Goal: Communication & Community: Answer question/provide support

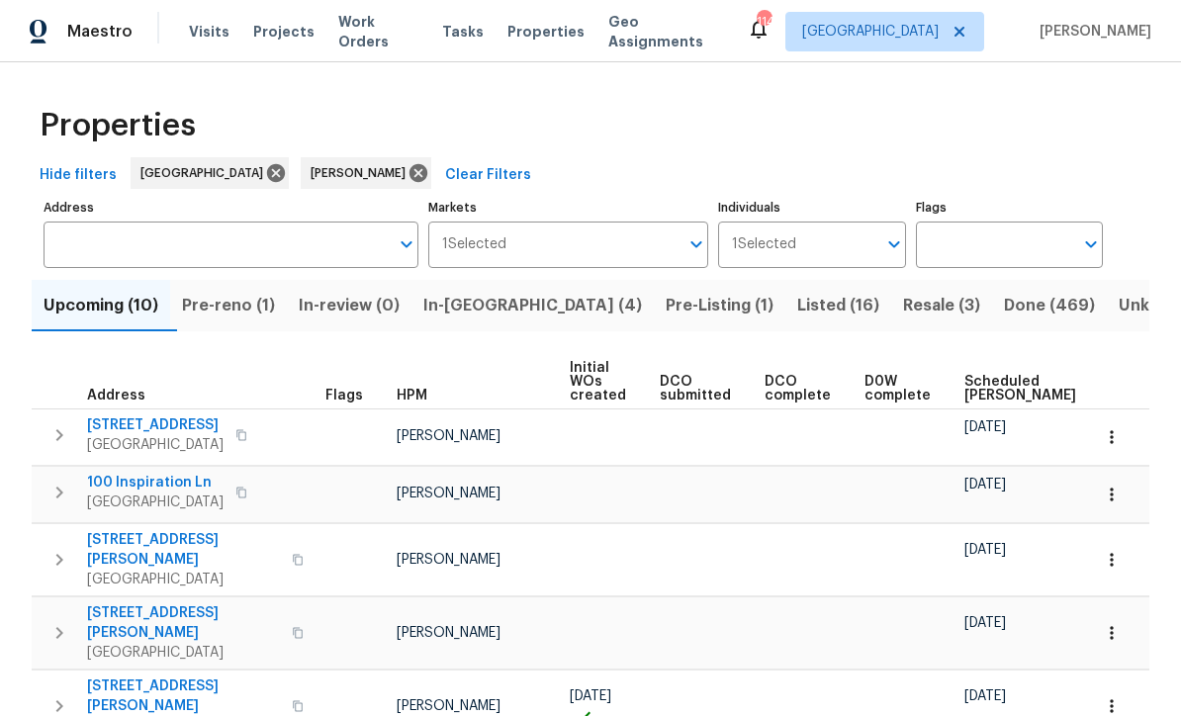
click at [476, 293] on span "In-reno (4)" at bounding box center [532, 306] width 219 height 28
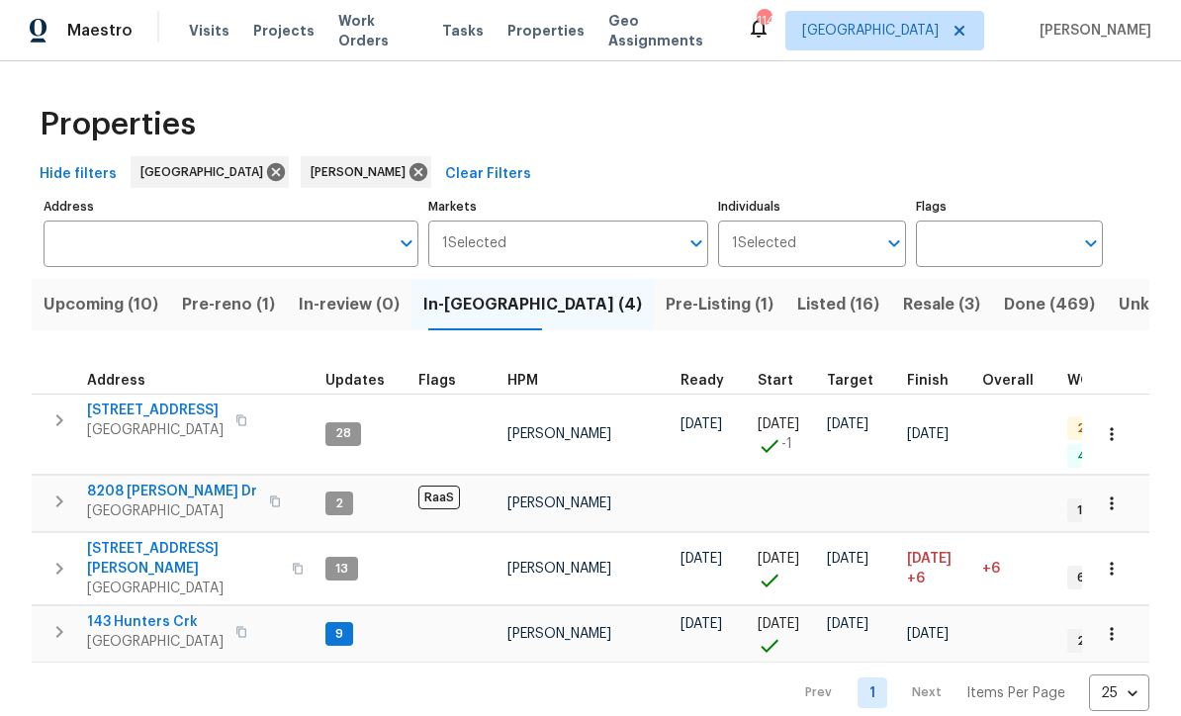
click at [129, 613] on span "143 Hunters Crk" at bounding box center [155, 623] width 137 height 20
click at [97, 303] on span "Upcoming (10)" at bounding box center [101, 306] width 115 height 28
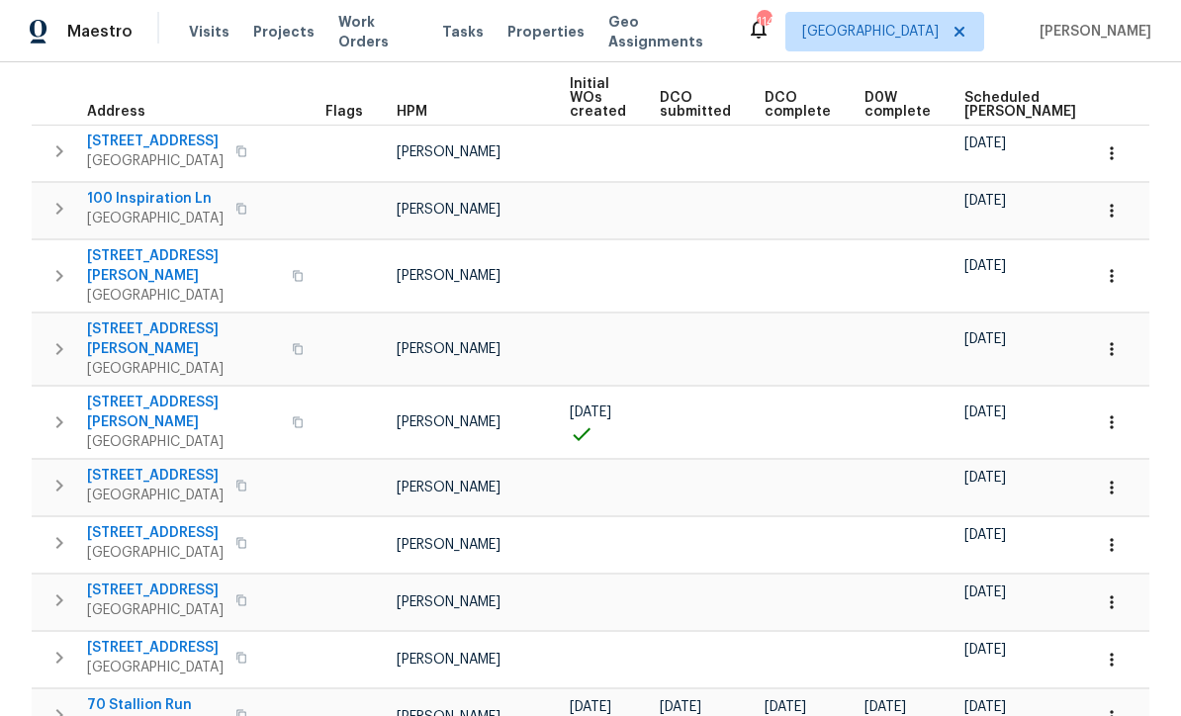
scroll to position [282, 0]
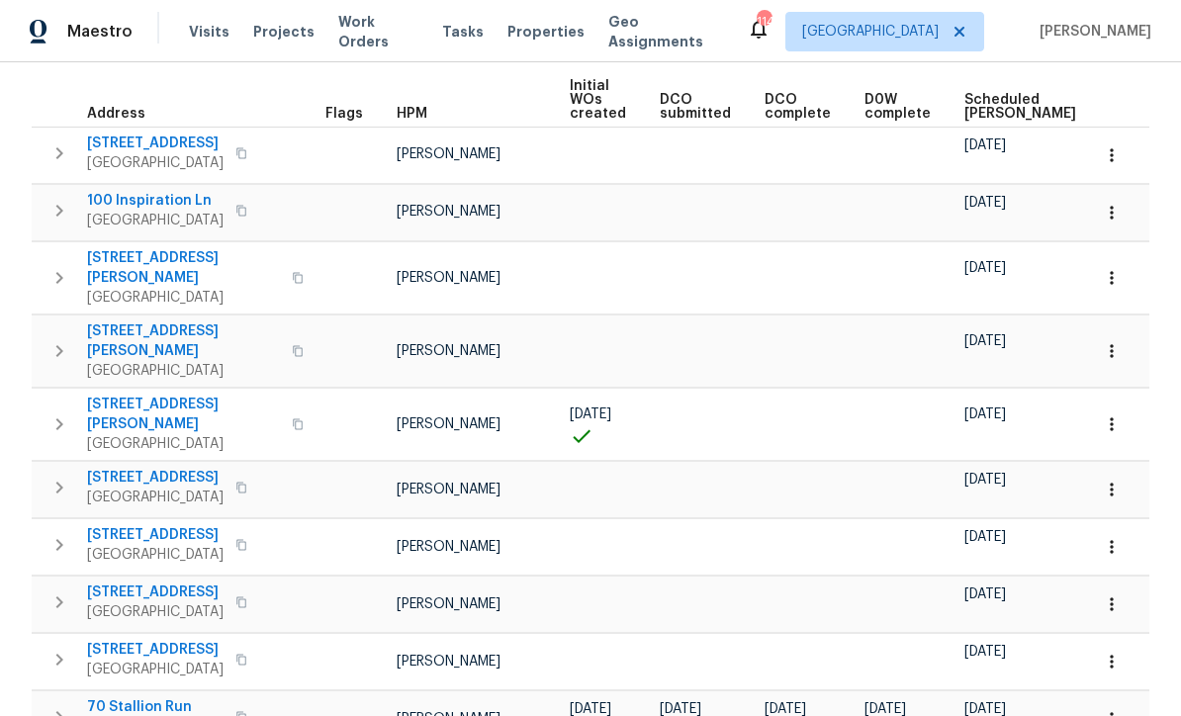
click at [133, 697] on span "70 Stallion Run" at bounding box center [155, 707] width 137 height 20
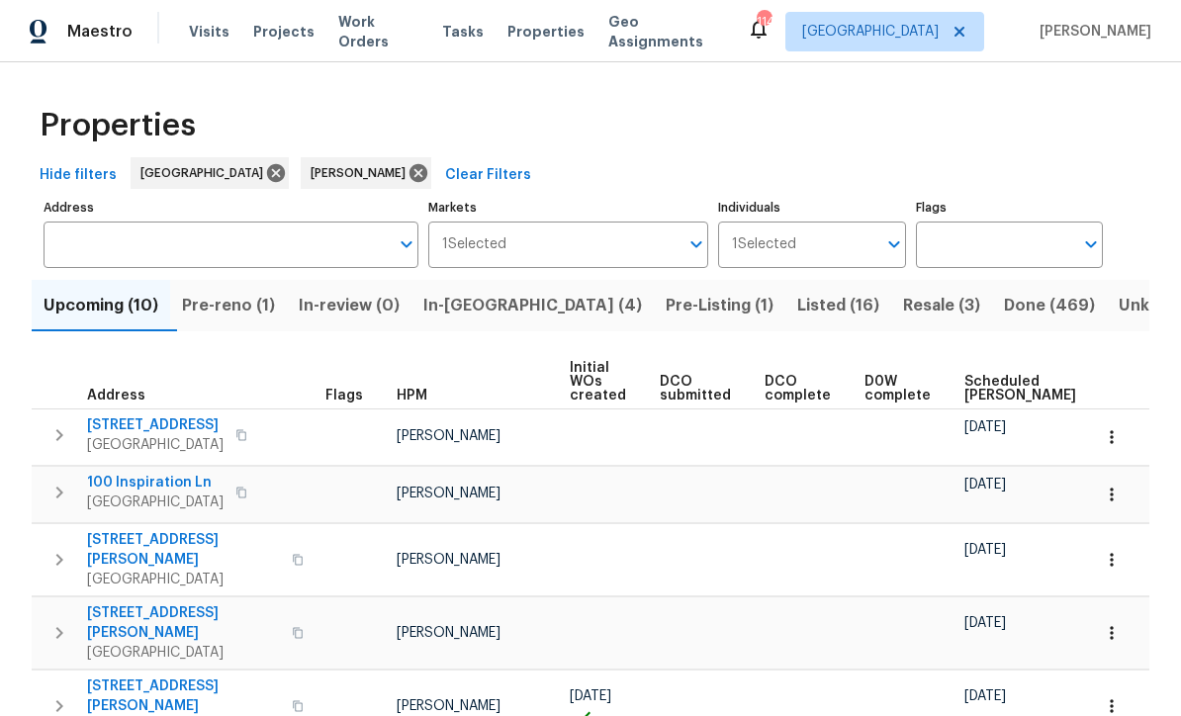
scroll to position [0, 0]
click at [480, 293] on span "In-reno (4)" at bounding box center [532, 306] width 219 height 28
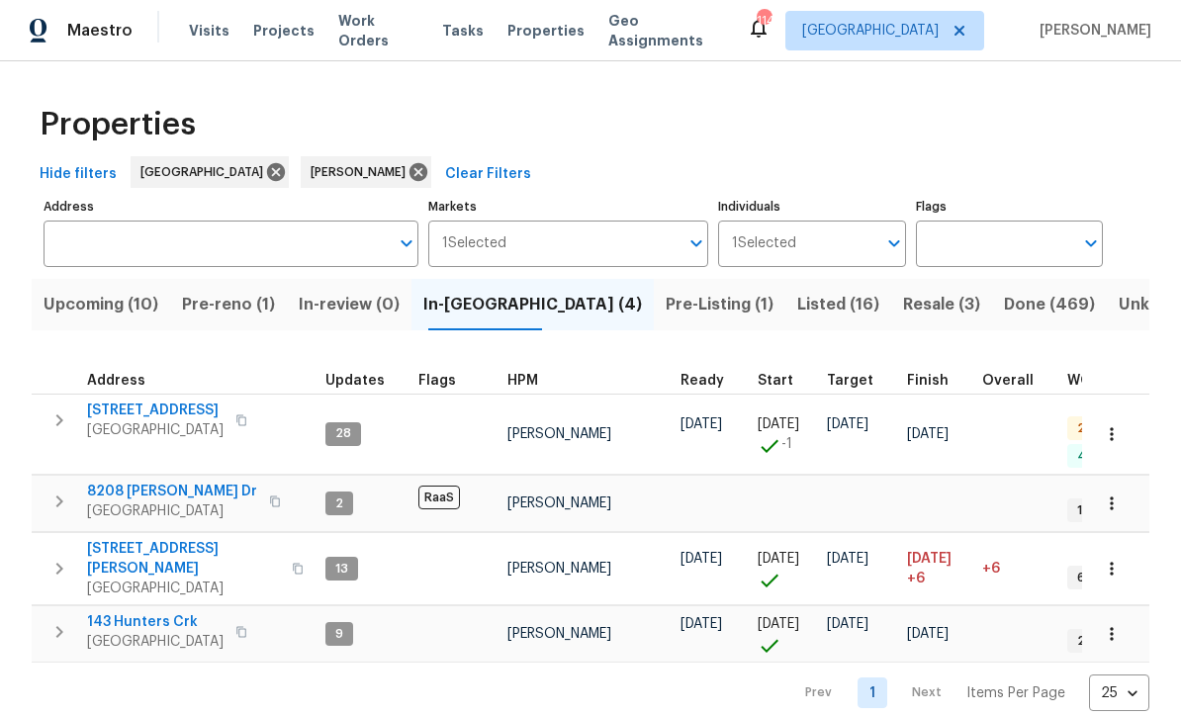
click at [134, 410] on span "[STREET_ADDRESS]" at bounding box center [155, 412] width 137 height 20
click at [891, 290] on button "Resale (3)" at bounding box center [941, 305] width 101 height 51
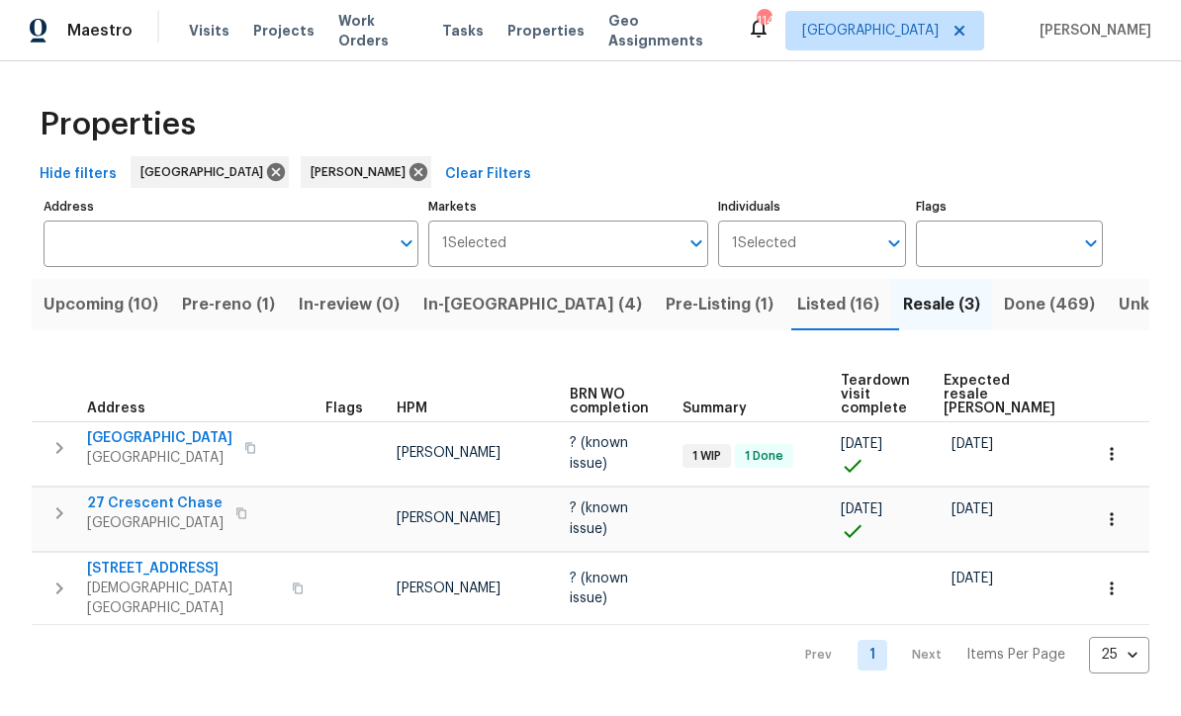
click at [797, 292] on span "Listed (16)" at bounding box center [838, 306] width 82 height 28
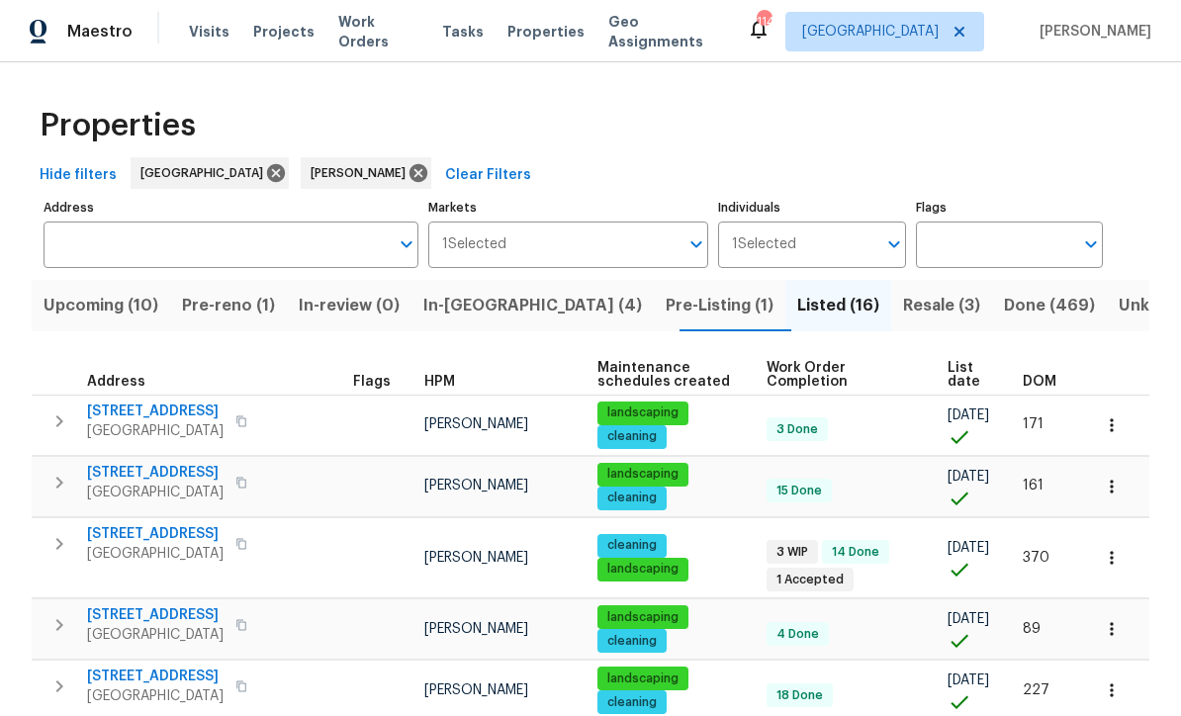
click at [666, 299] on span "Pre-Listing (1)" at bounding box center [720, 306] width 108 height 28
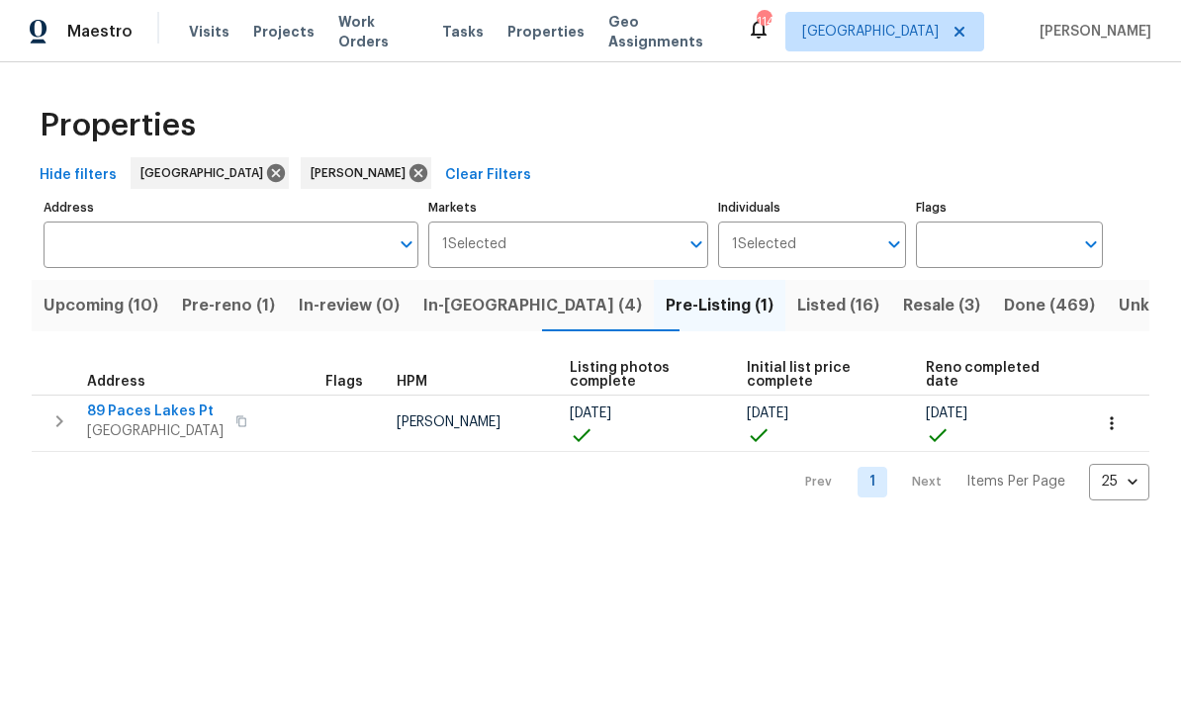
click at [140, 404] on span "89 Paces Lakes Pt" at bounding box center [155, 412] width 137 height 20
click at [471, 293] on span "In-reno (4)" at bounding box center [532, 306] width 219 height 28
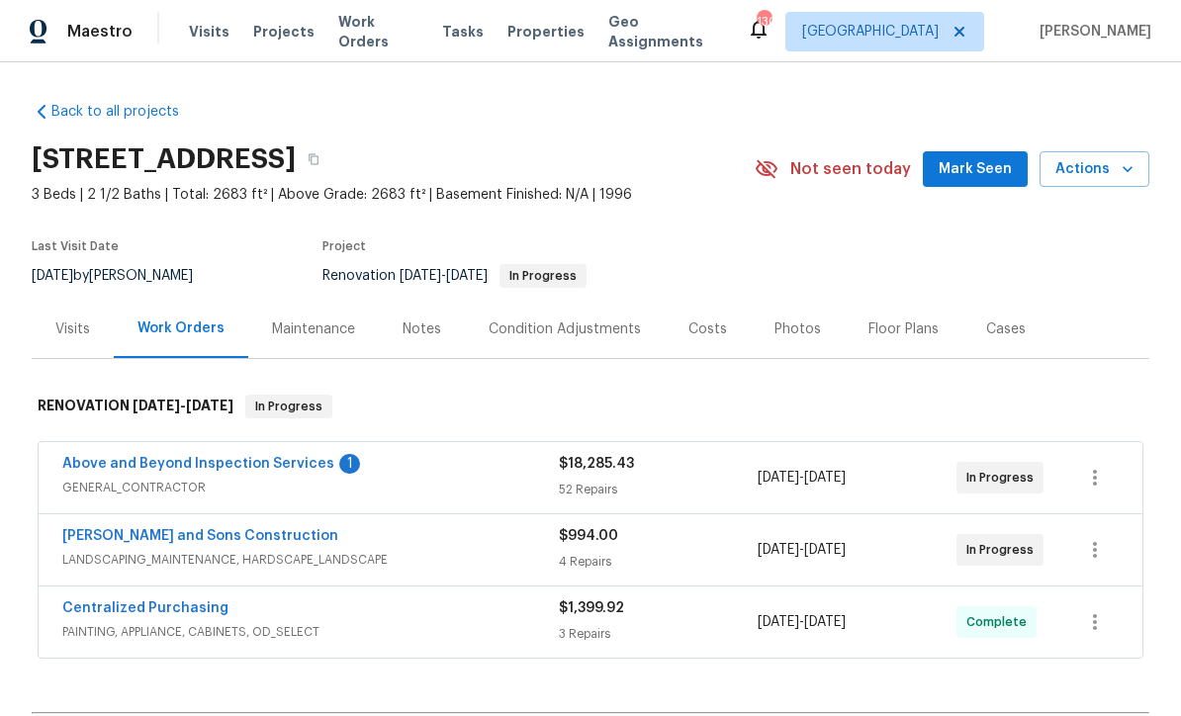
click at [177, 457] on link "Above and Beyond Inspection Services" at bounding box center [198, 464] width 272 height 14
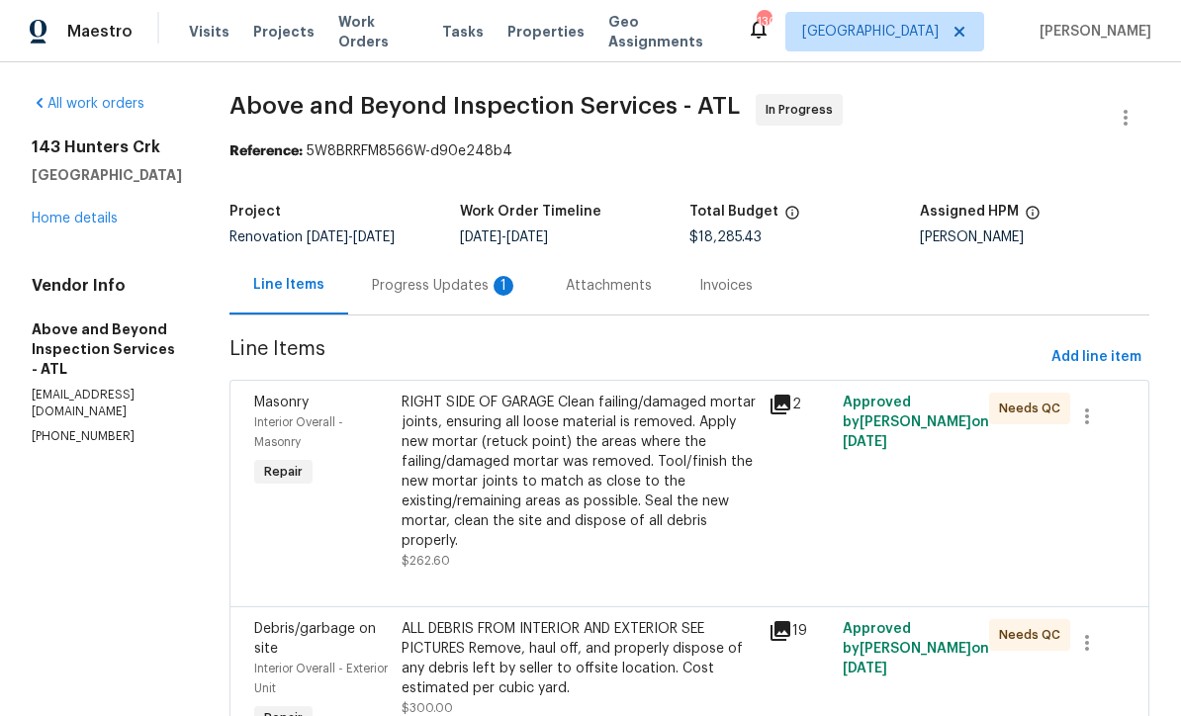
click at [474, 296] on div "Progress Updates 1" at bounding box center [445, 286] width 146 height 20
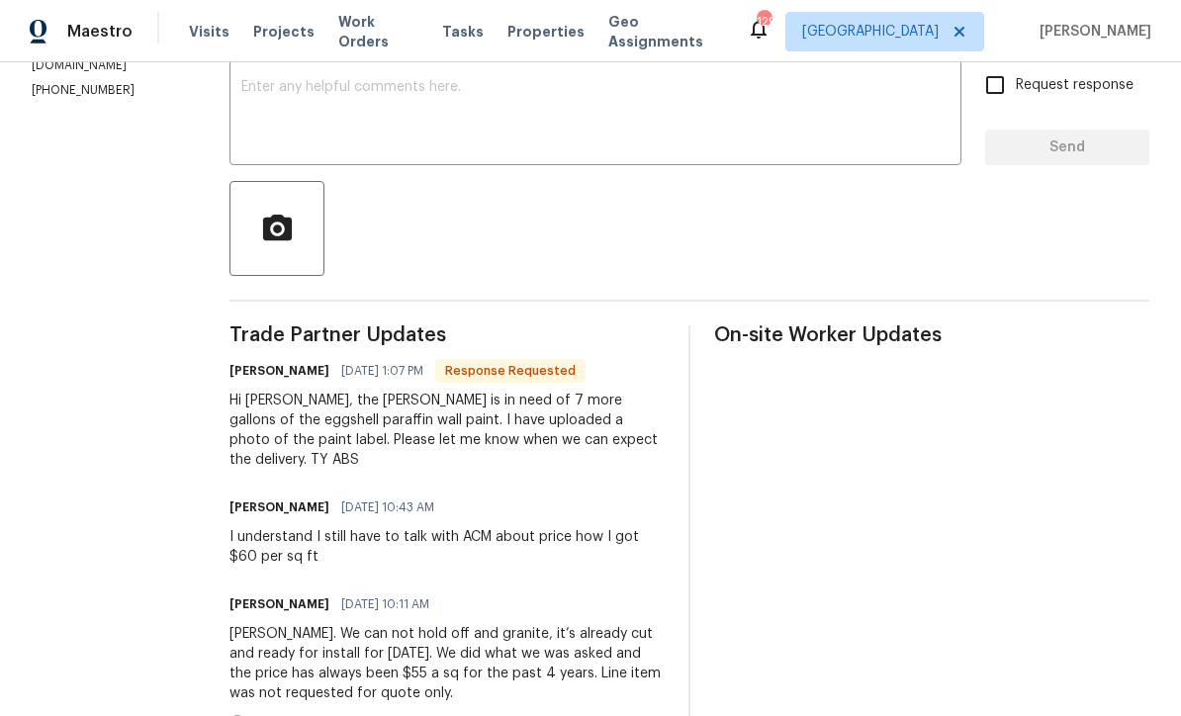
scroll to position [347, 0]
click at [334, 94] on textarea at bounding box center [595, 113] width 708 height 69
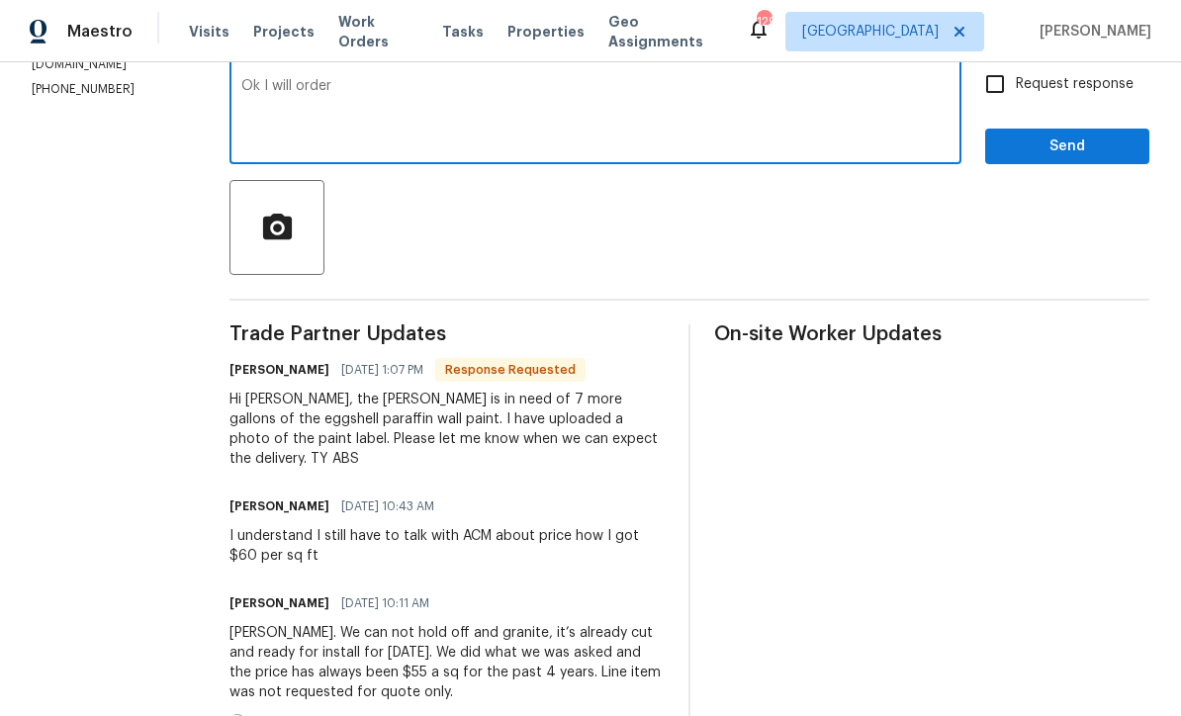
type textarea "Ok I will order"
click at [996, 103] on input "Request response" at bounding box center [995, 84] width 42 height 42
checkbox input "true"
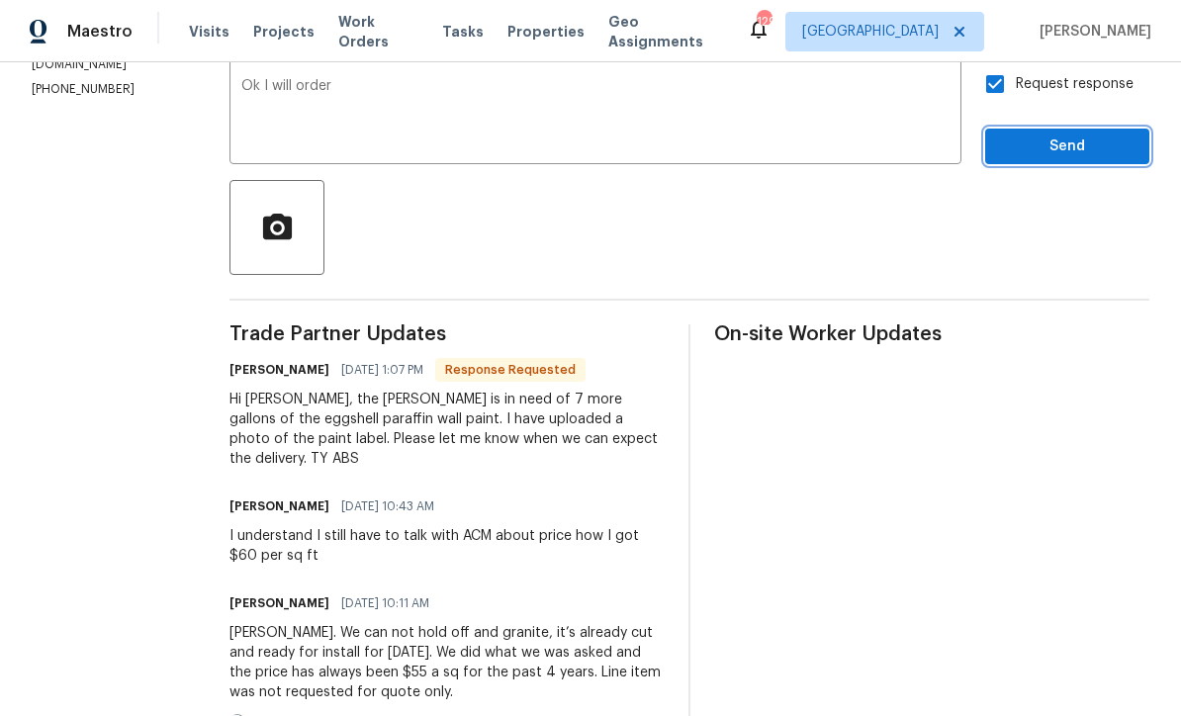
click at [1057, 155] on span "Send" at bounding box center [1067, 147] width 133 height 25
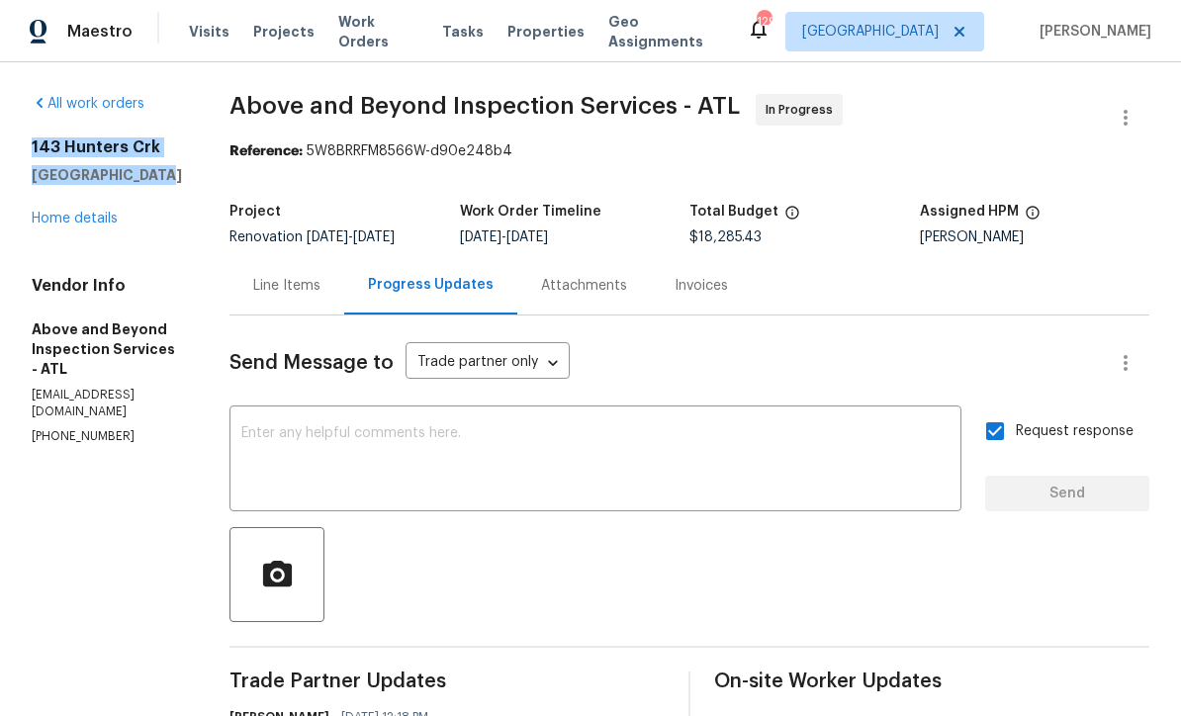
scroll to position [0, 0]
click at [54, 215] on link "Home details" at bounding box center [75, 219] width 86 height 14
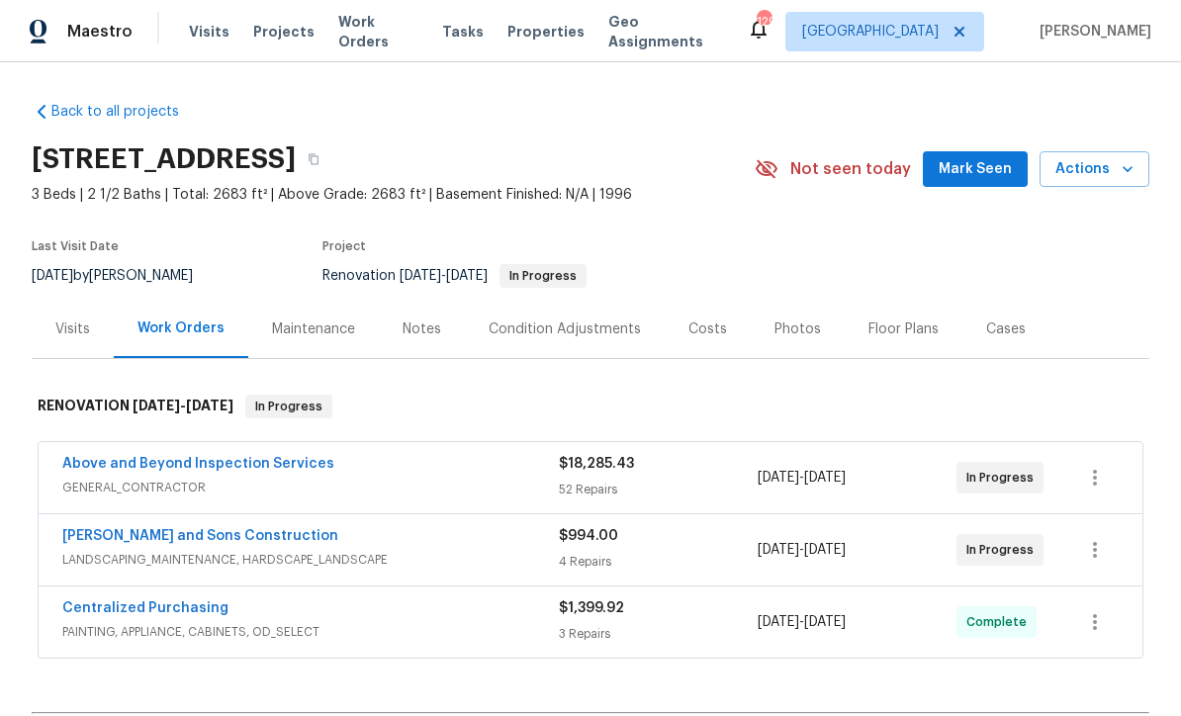
click at [424, 327] on div "Notes" at bounding box center [422, 330] width 39 height 20
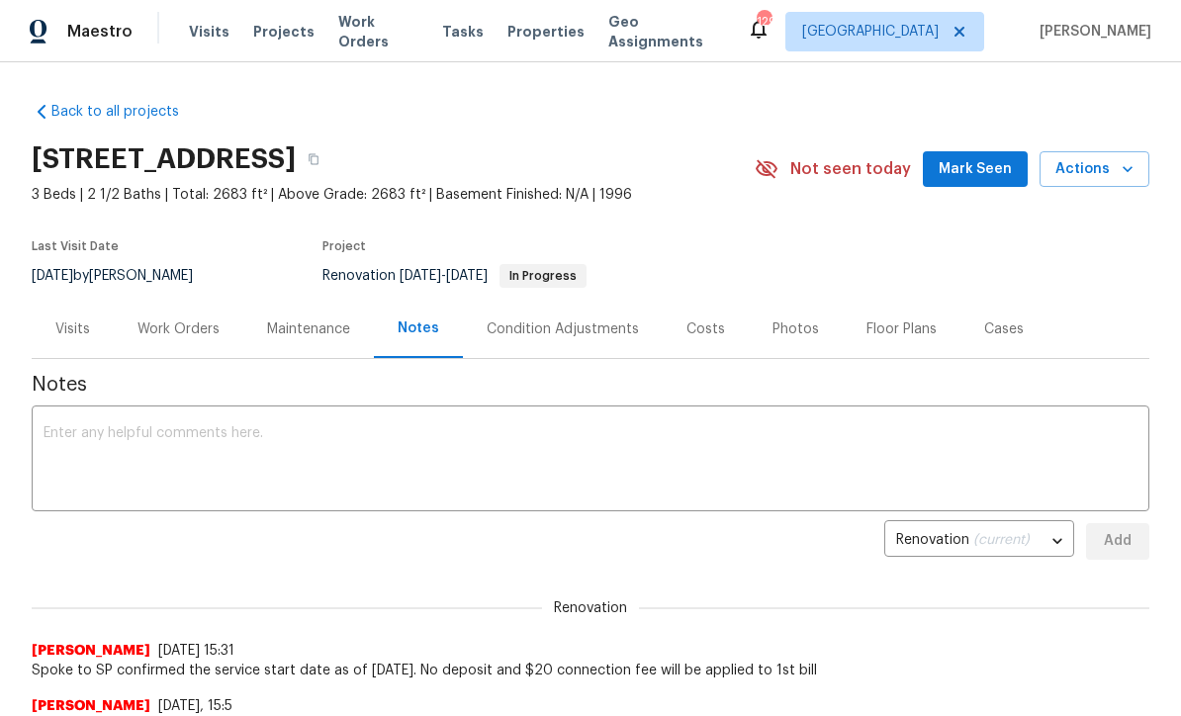
click at [54, 438] on textarea at bounding box center [591, 460] width 1094 height 69
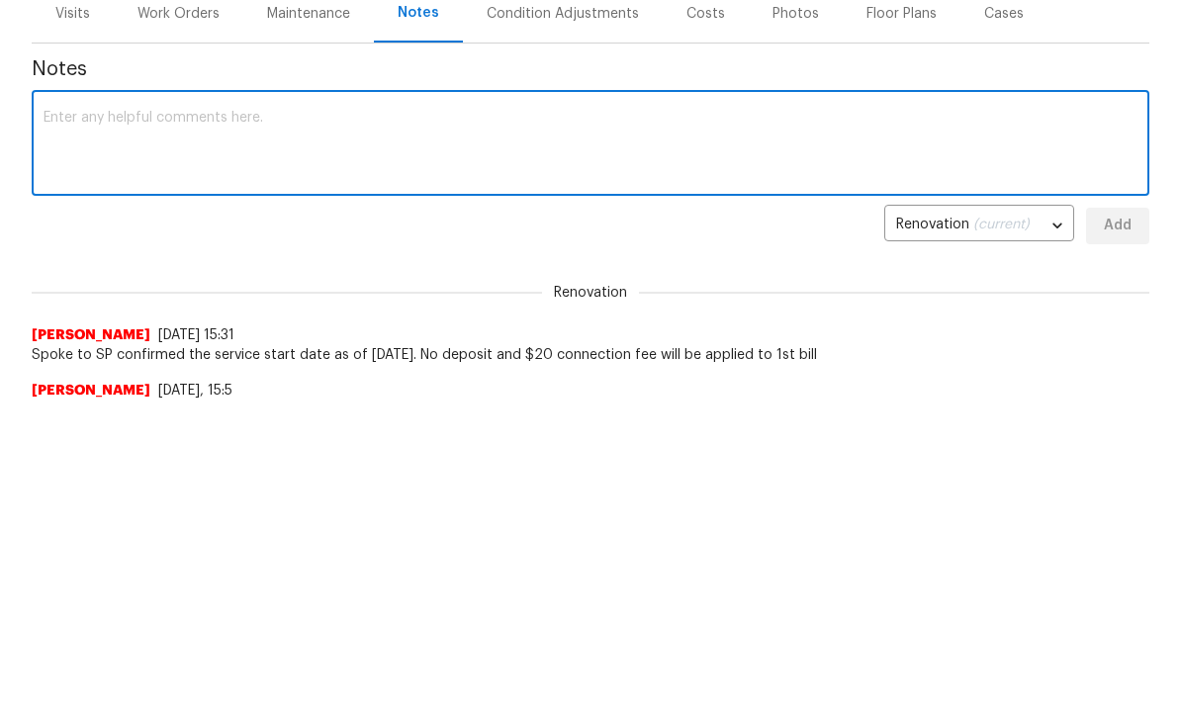
click at [57, 426] on textarea at bounding box center [591, 460] width 1094 height 69
paste textarea "Hey, your Centralized Purchasing Unified Order Form typeform got a new response…"
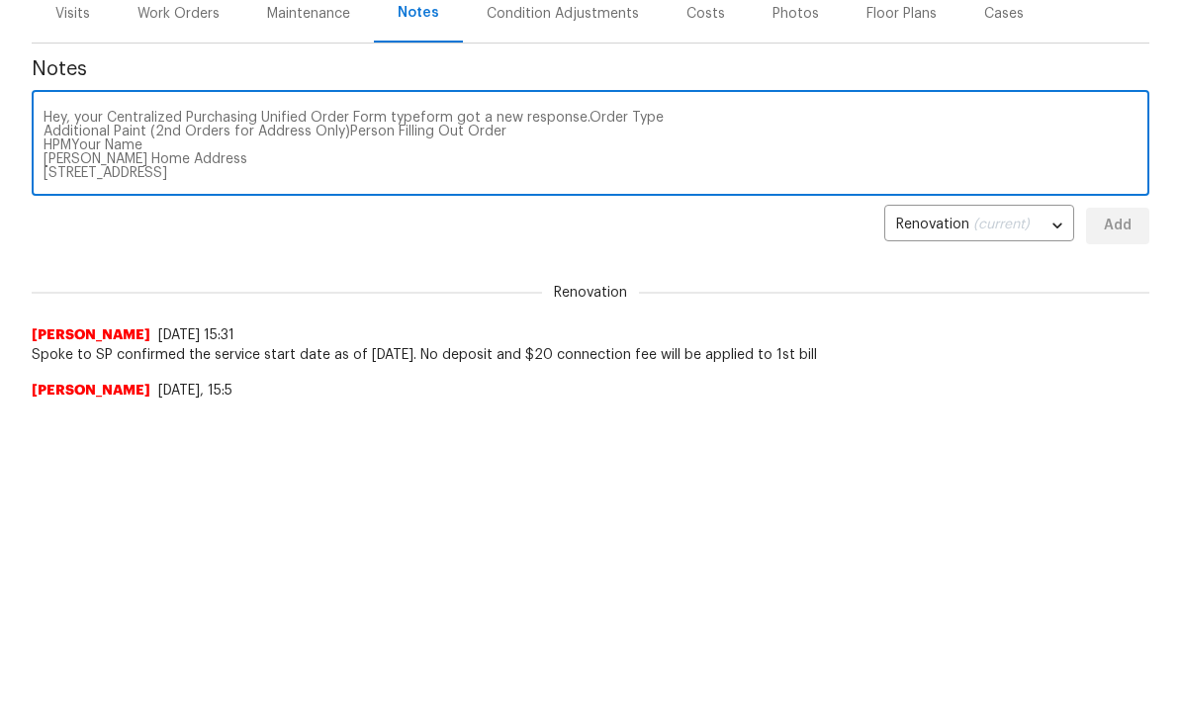
scroll to position [97, 0]
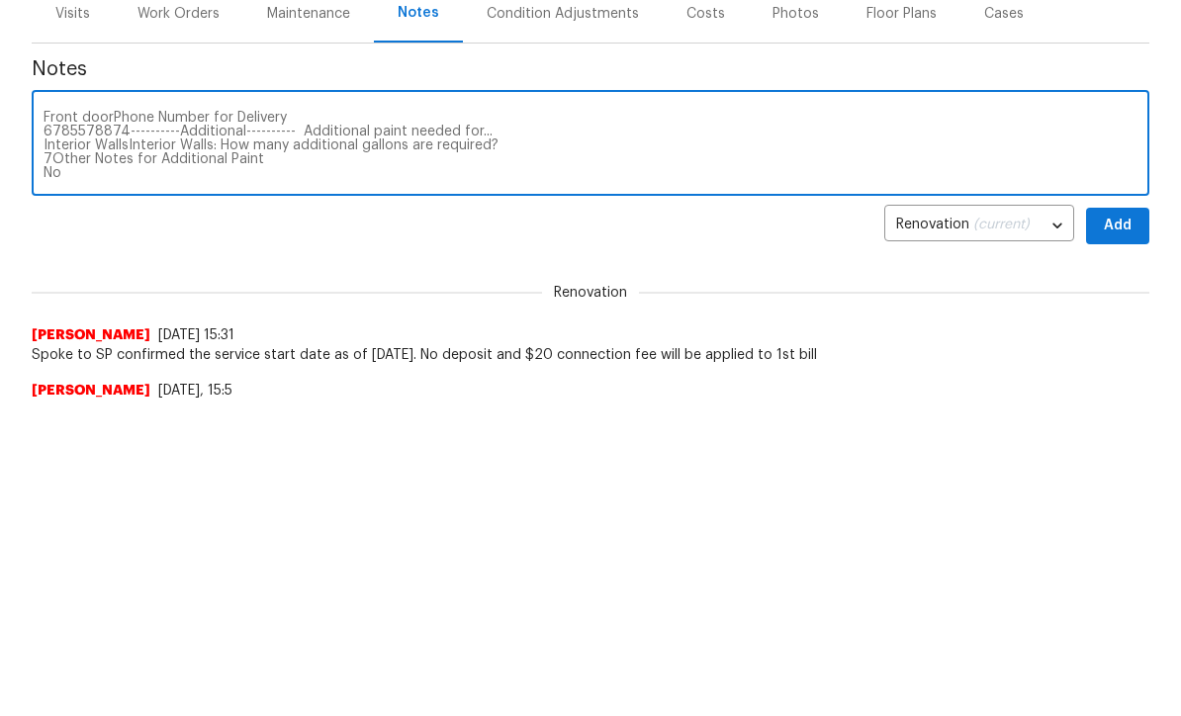
type textarea "Hey, your Centralized Purchasing Unified Order Form typeform got a new response…"
click at [1125, 529] on span "Add" at bounding box center [1118, 541] width 32 height 25
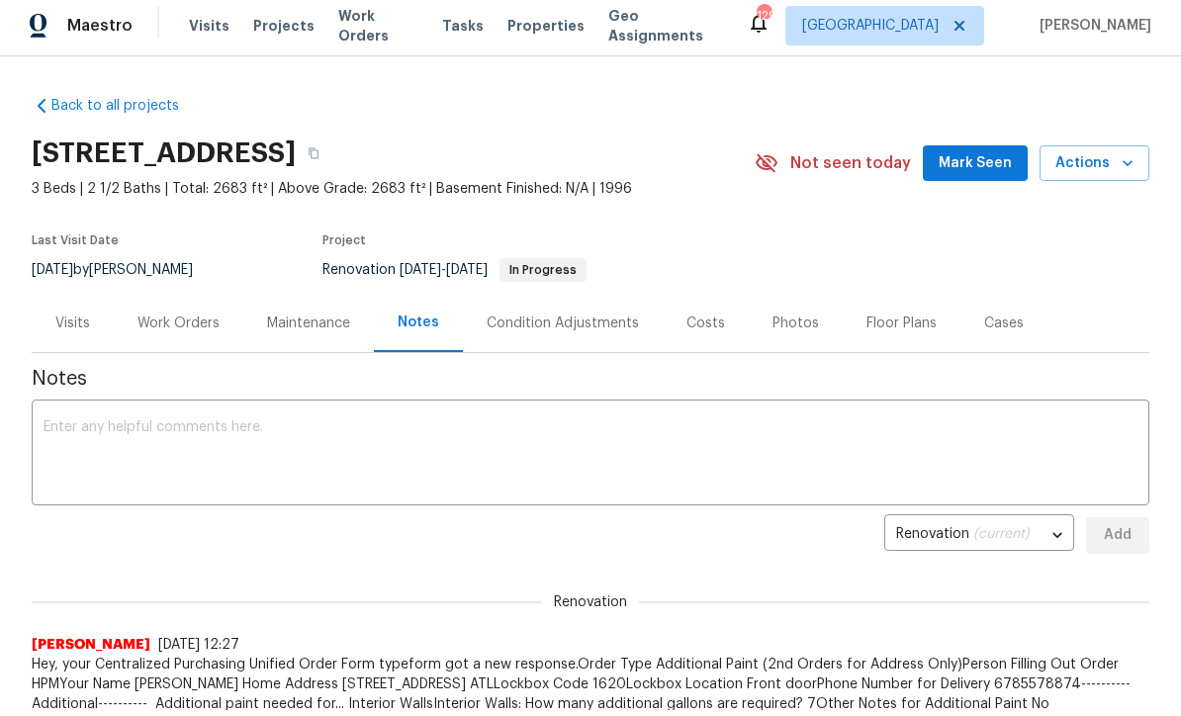
scroll to position [0, 0]
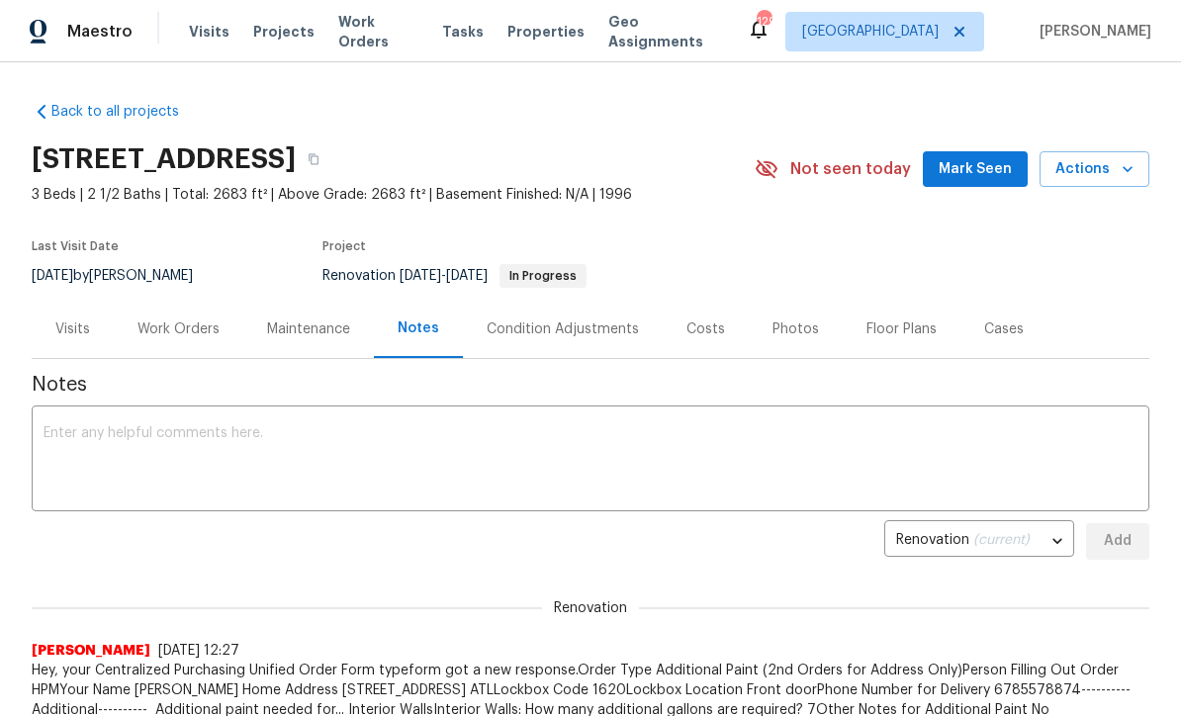
click at [173, 320] on div "Work Orders" at bounding box center [179, 330] width 82 height 20
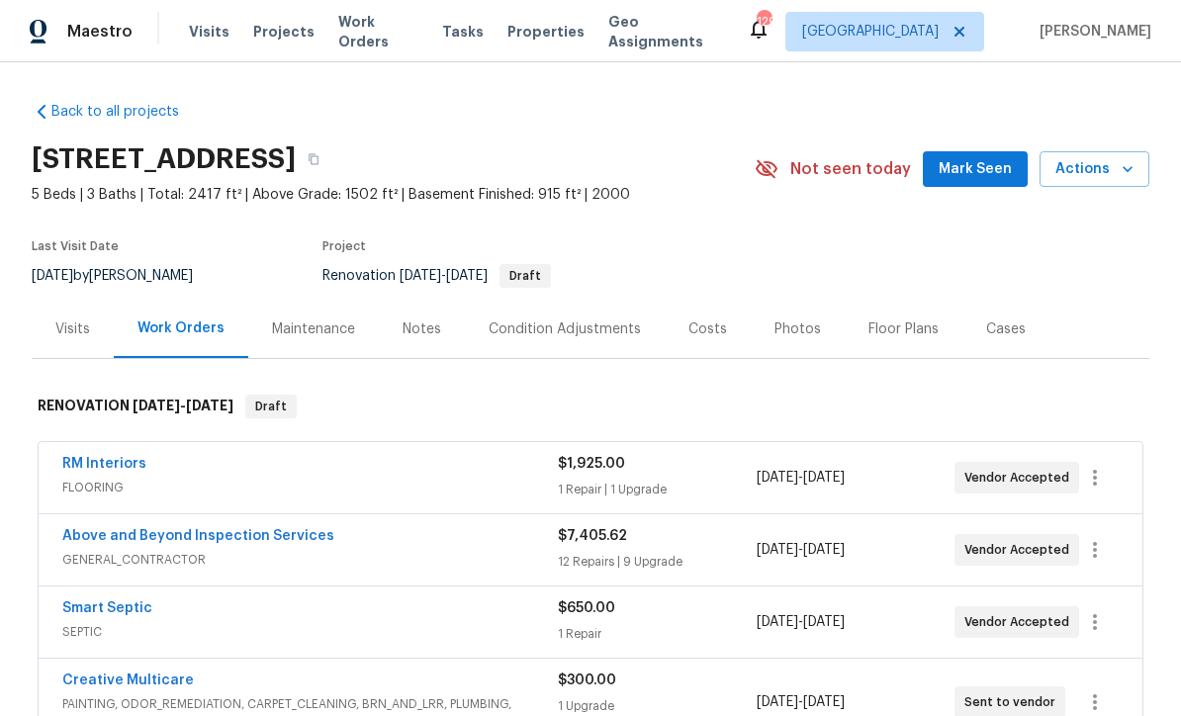
click at [411, 333] on div "Notes" at bounding box center [422, 330] width 39 height 20
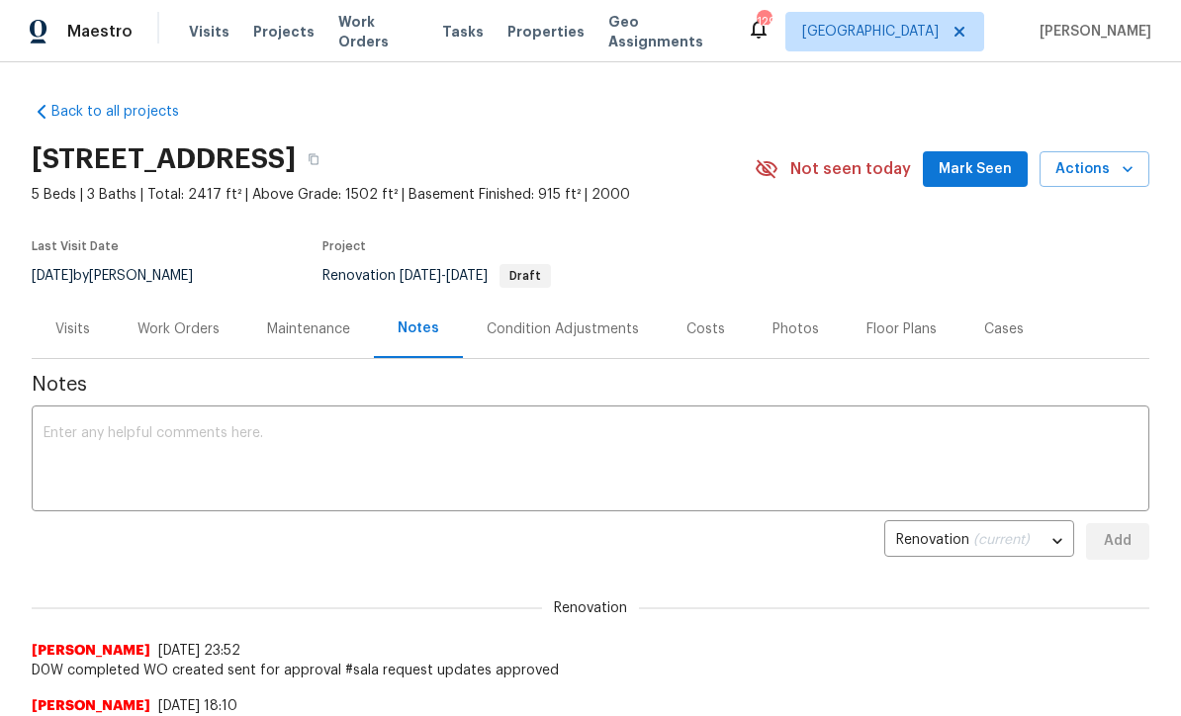
click at [51, 427] on textarea at bounding box center [591, 460] width 1094 height 69
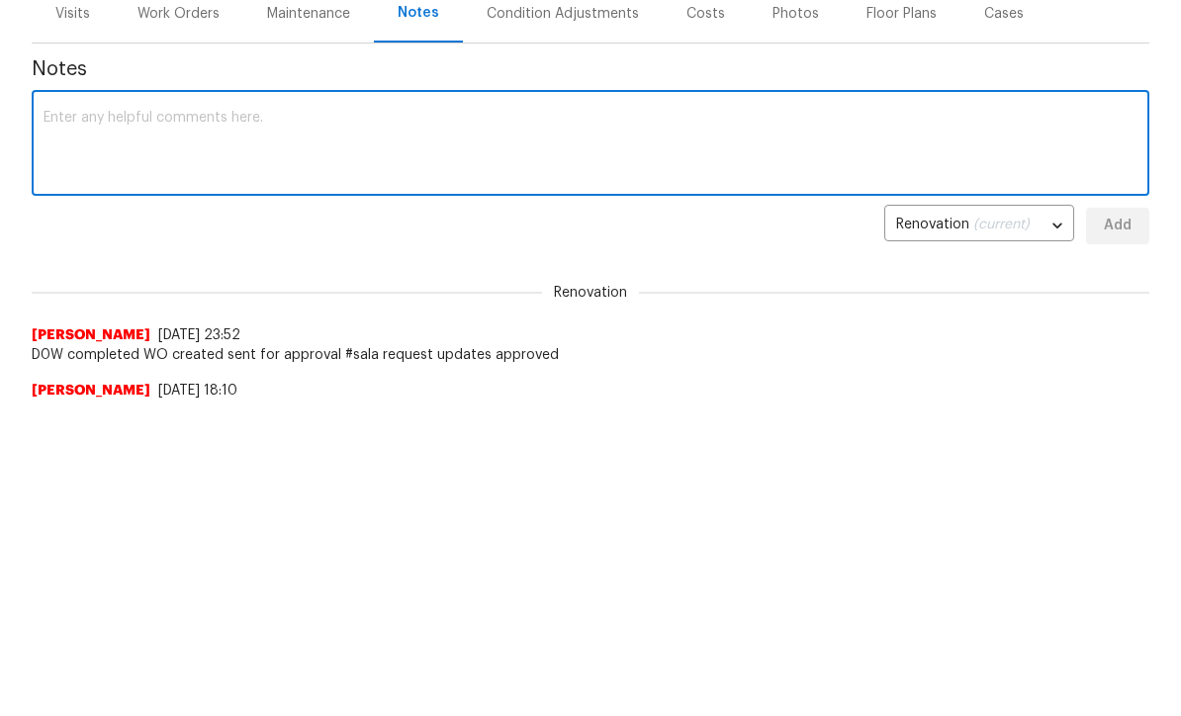
paste textarea "Hey, your Centralized Purchasing Unified Order Form typeform got a new response…"
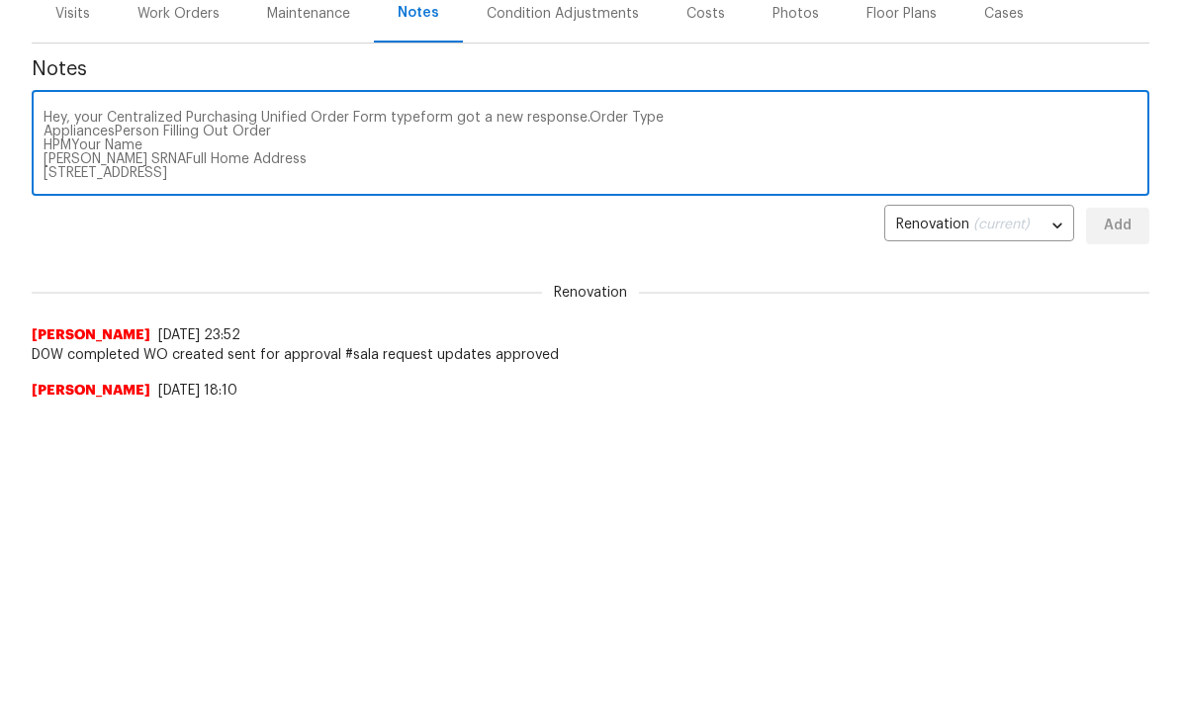
scroll to position [277, 0]
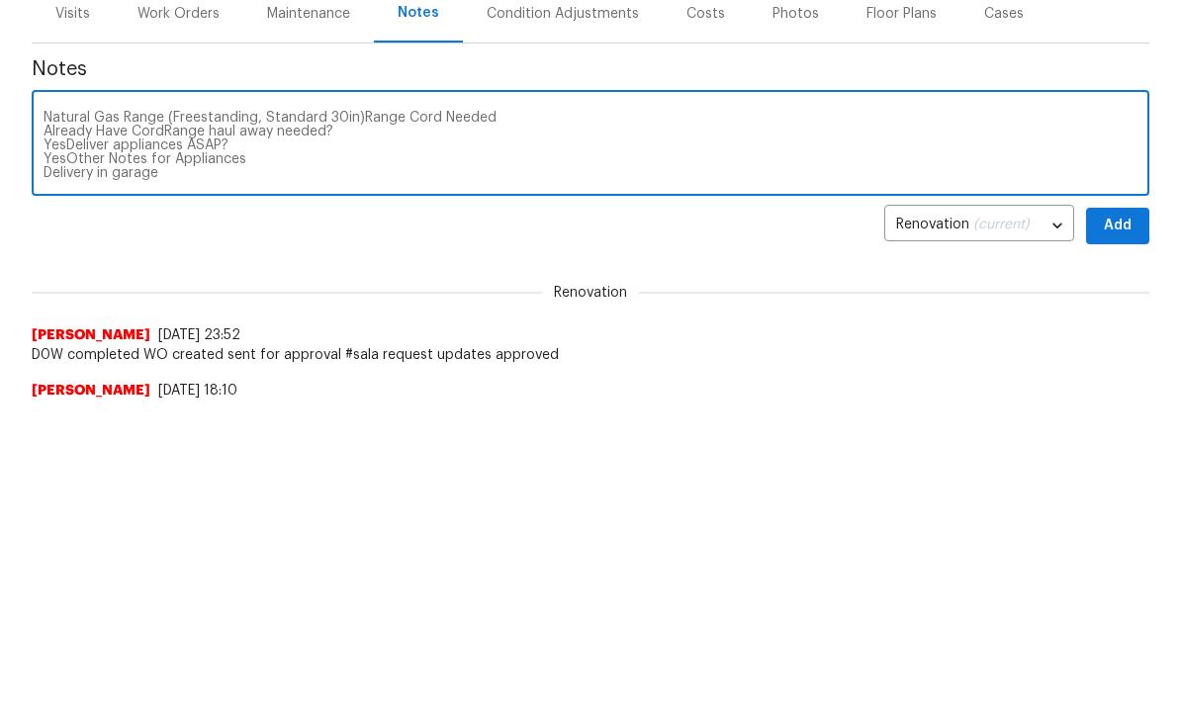
type textarea "Hey, your Centralized Purchasing Unified Order Form typeform got a new response…"
click at [1132, 529] on span "Add" at bounding box center [1118, 541] width 32 height 25
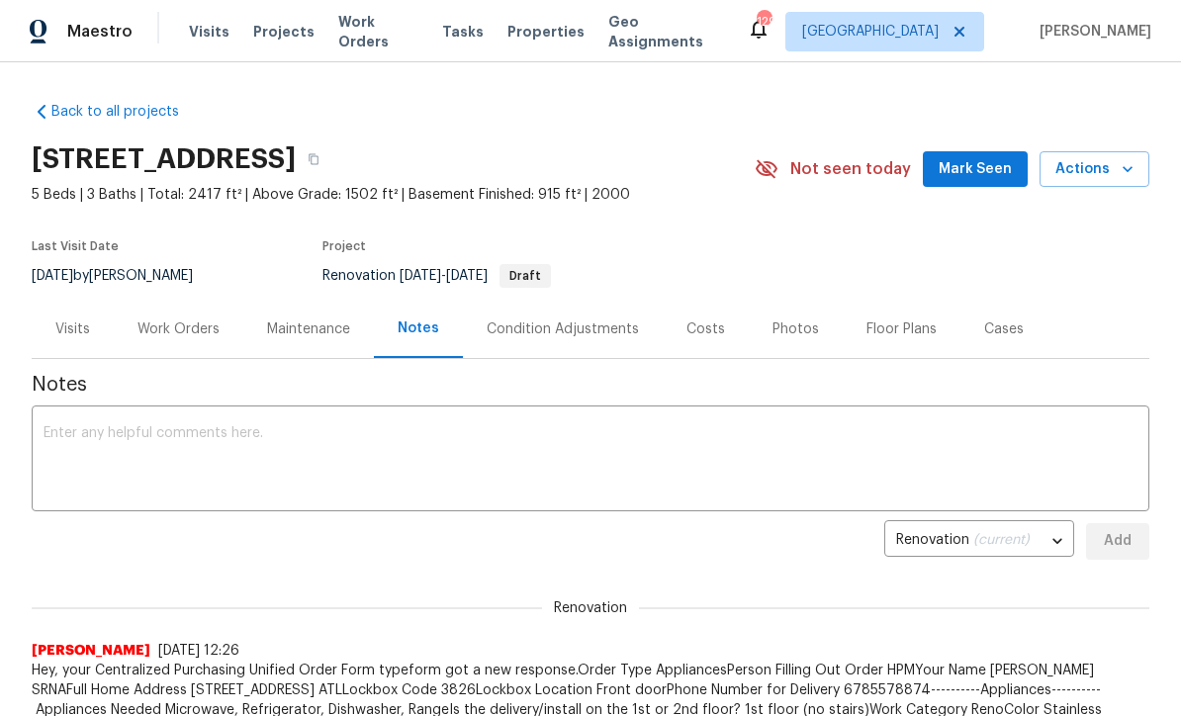
scroll to position [0, 0]
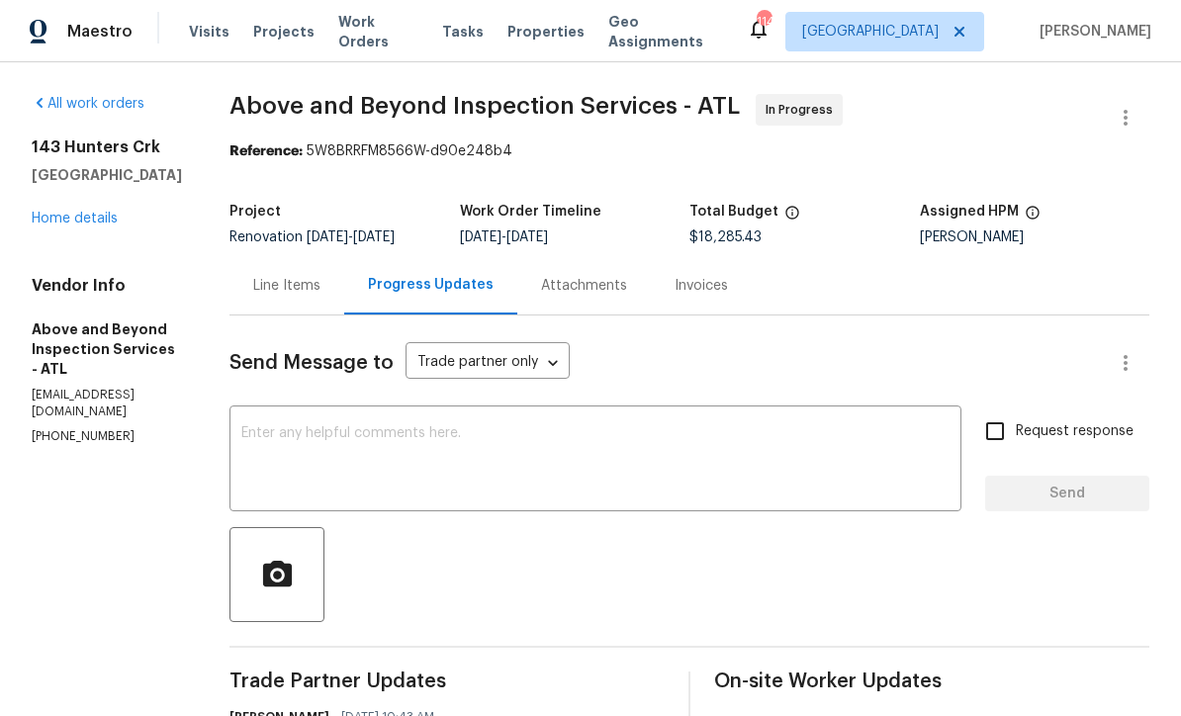
scroll to position [1, 0]
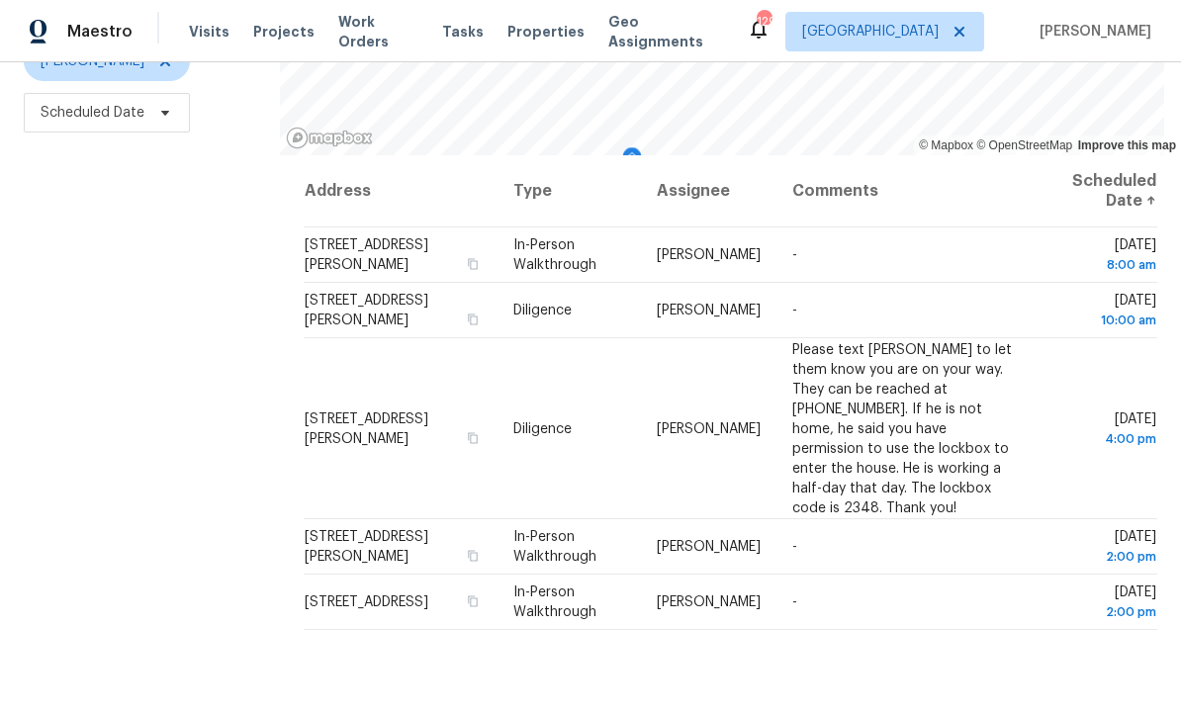
scroll to position [262, 0]
click at [97, 352] on div "Filters Reset ​ In-Person Walkthrough + 1 [PERSON_NAME] Scheduled Date" at bounding box center [140, 295] width 280 height 870
copy span "49 Windsor Way, Dallas, GA 30132"
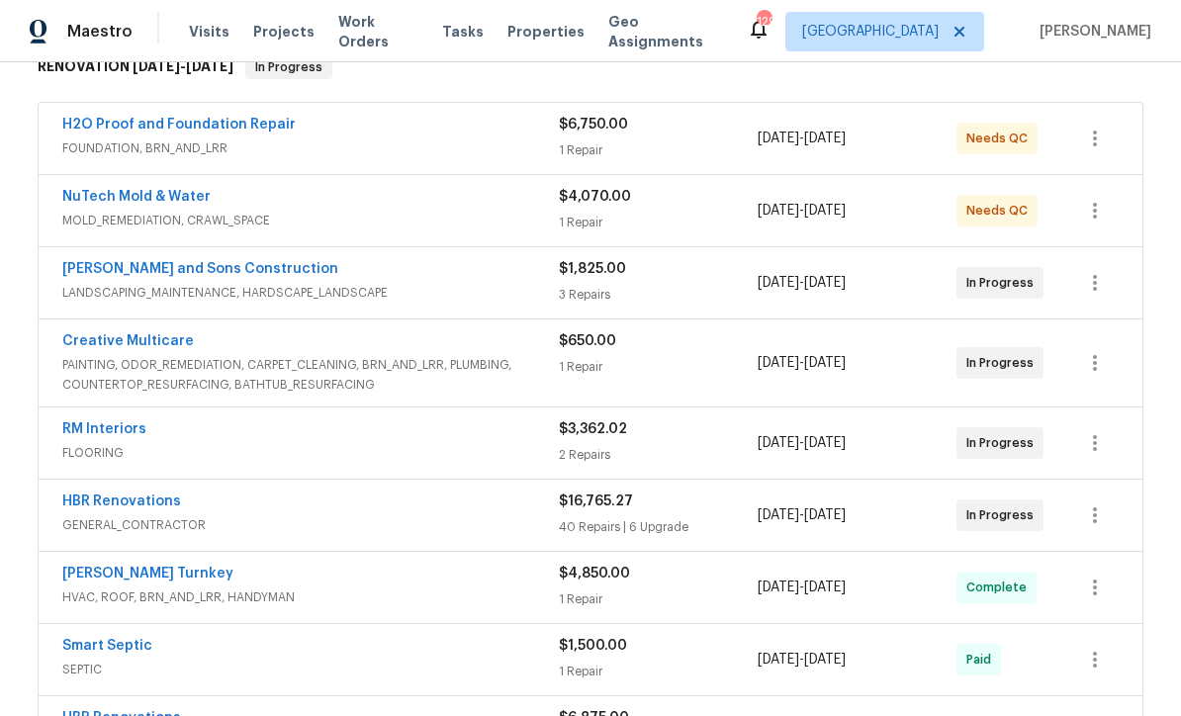
scroll to position [412, 0]
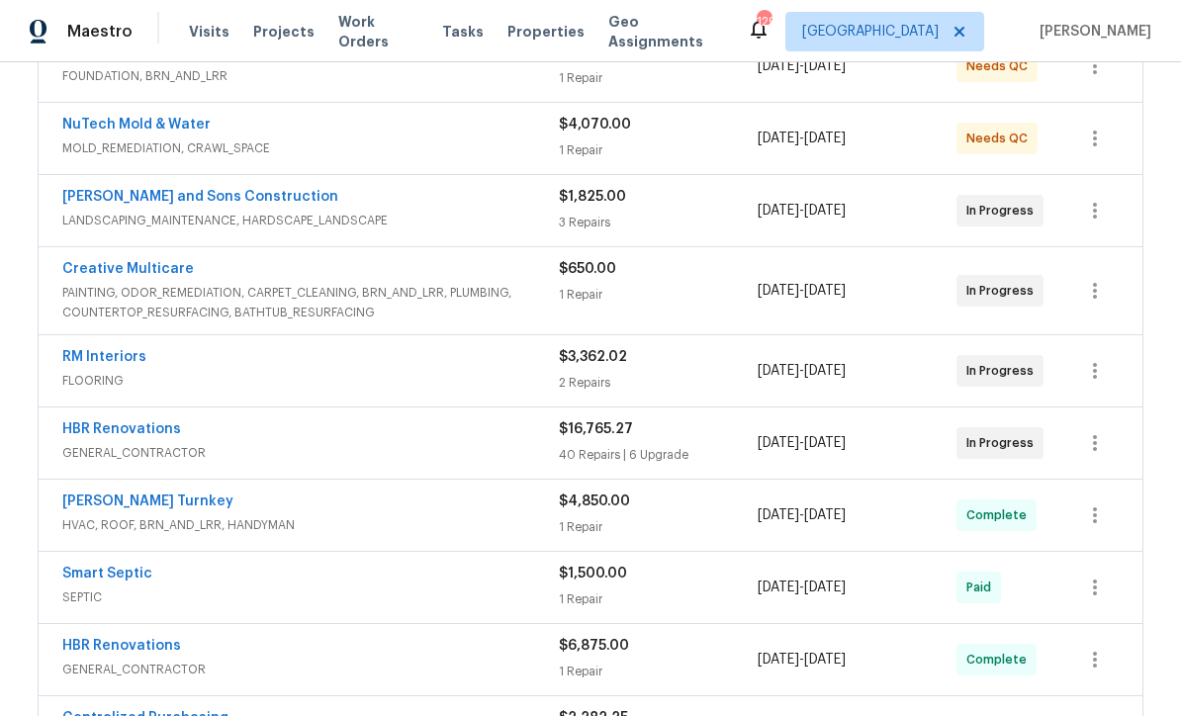
click at [116, 422] on link "HBR Renovations" at bounding box center [121, 429] width 119 height 14
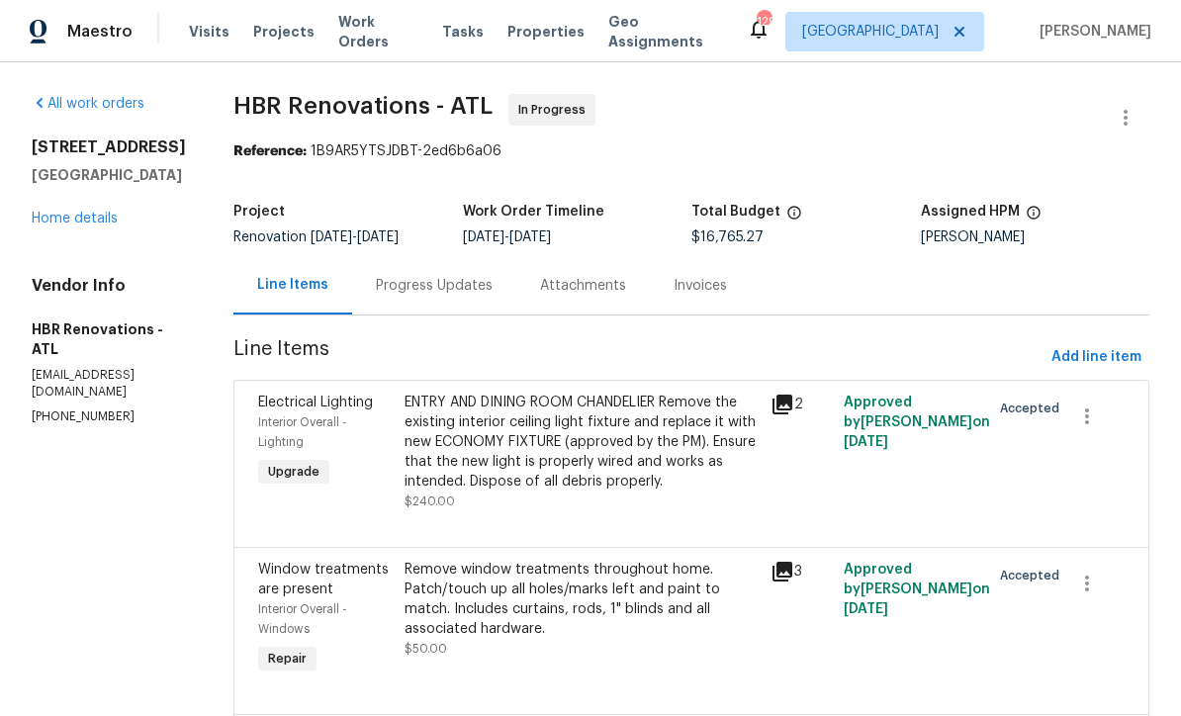
click at [392, 286] on div "Progress Updates" at bounding box center [434, 286] width 117 height 20
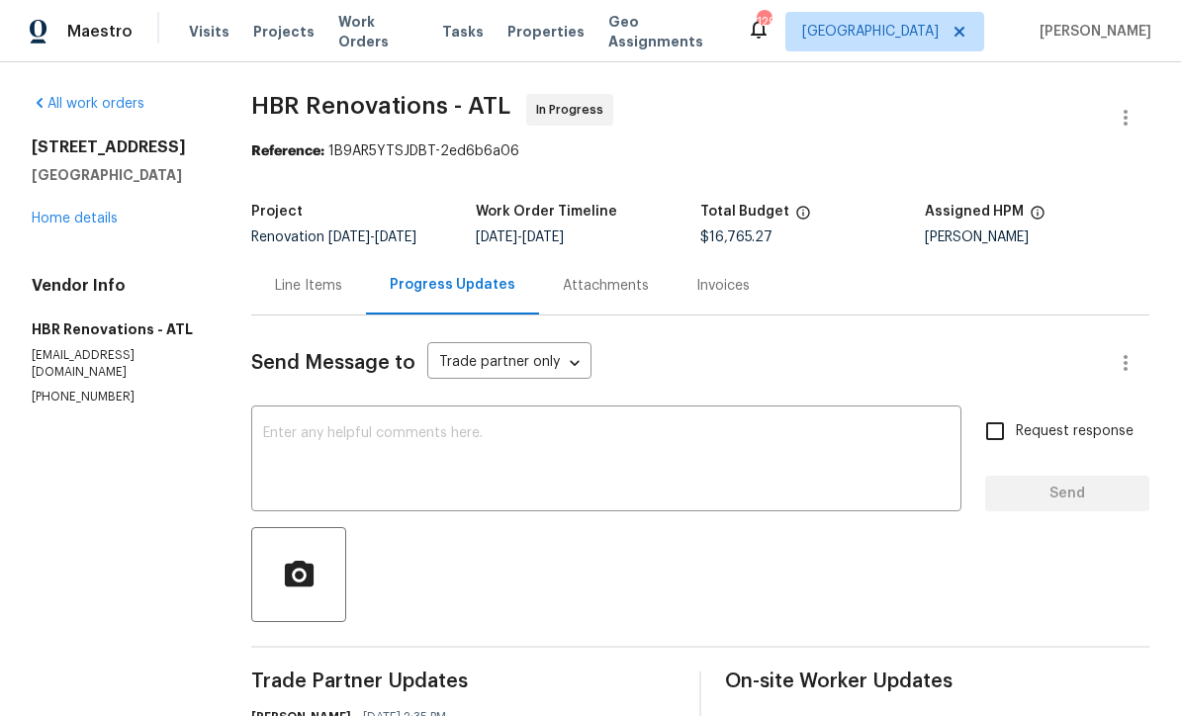
click at [293, 429] on textarea at bounding box center [606, 460] width 687 height 69
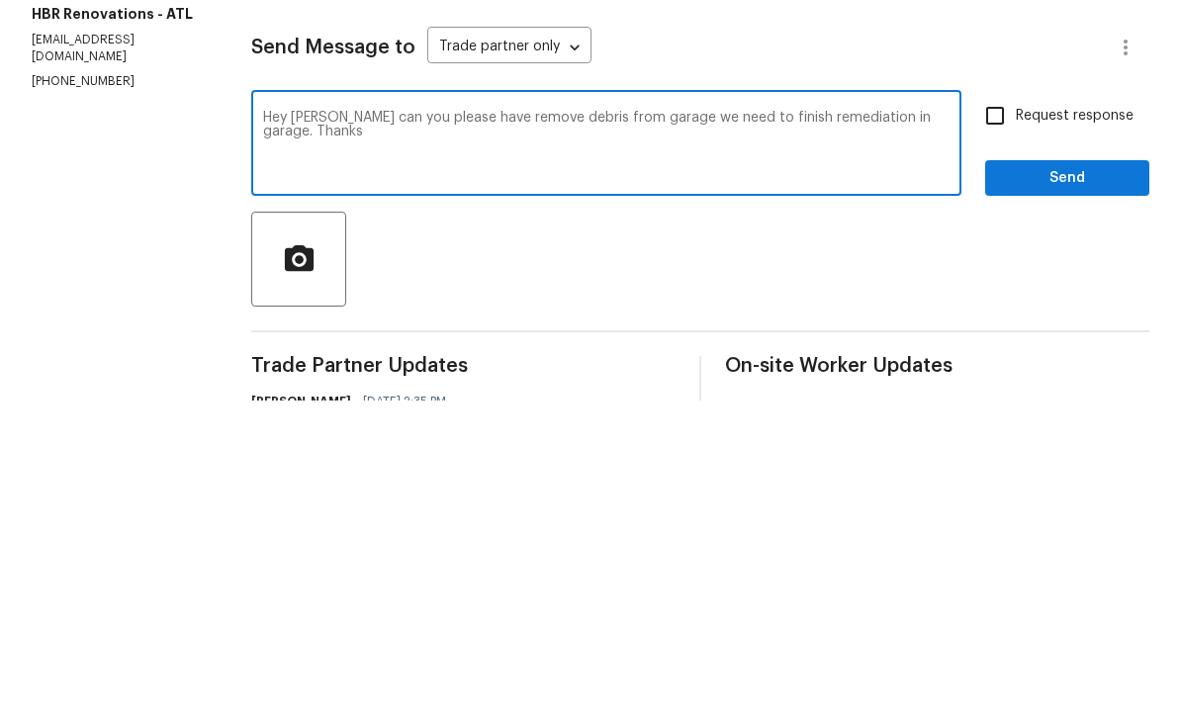
type textarea "Hey Wendy can you please have remove debris from garage we need to finish remed…"
click at [993, 411] on input "Request response" at bounding box center [995, 432] width 42 height 42
checkbox input "true"
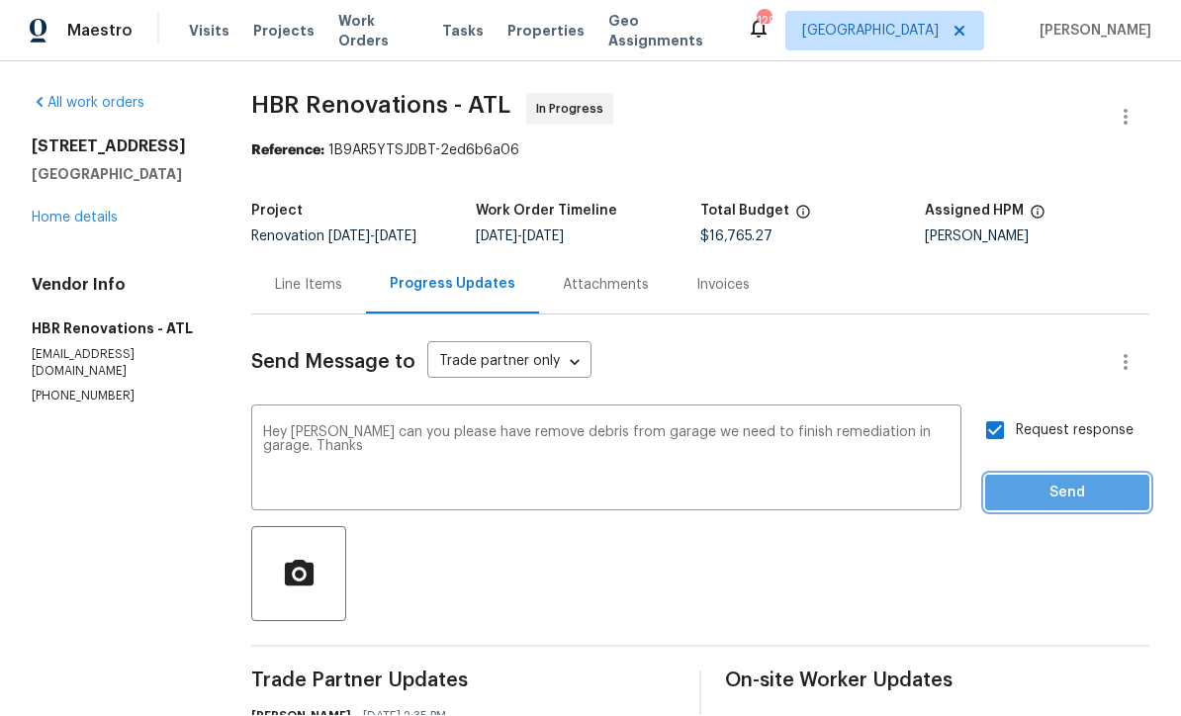
click at [1047, 482] on span "Send" at bounding box center [1067, 494] width 133 height 25
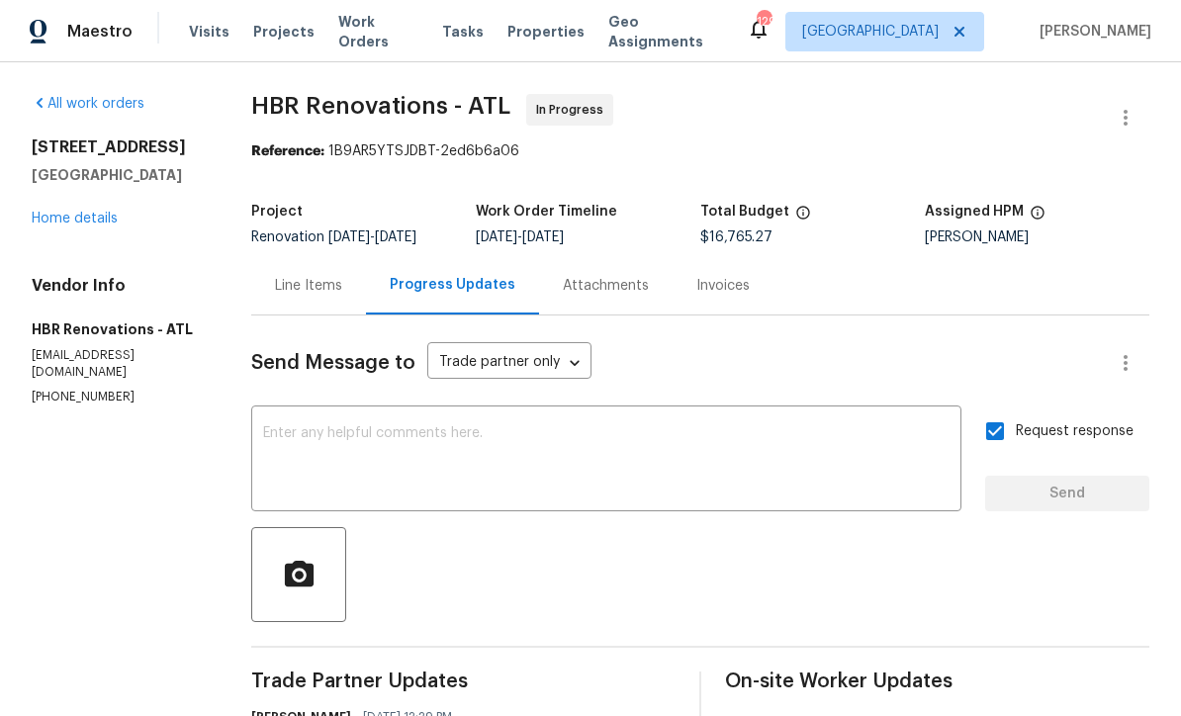
scroll to position [0, 0]
click at [68, 212] on link "Home details" at bounding box center [75, 219] width 86 height 14
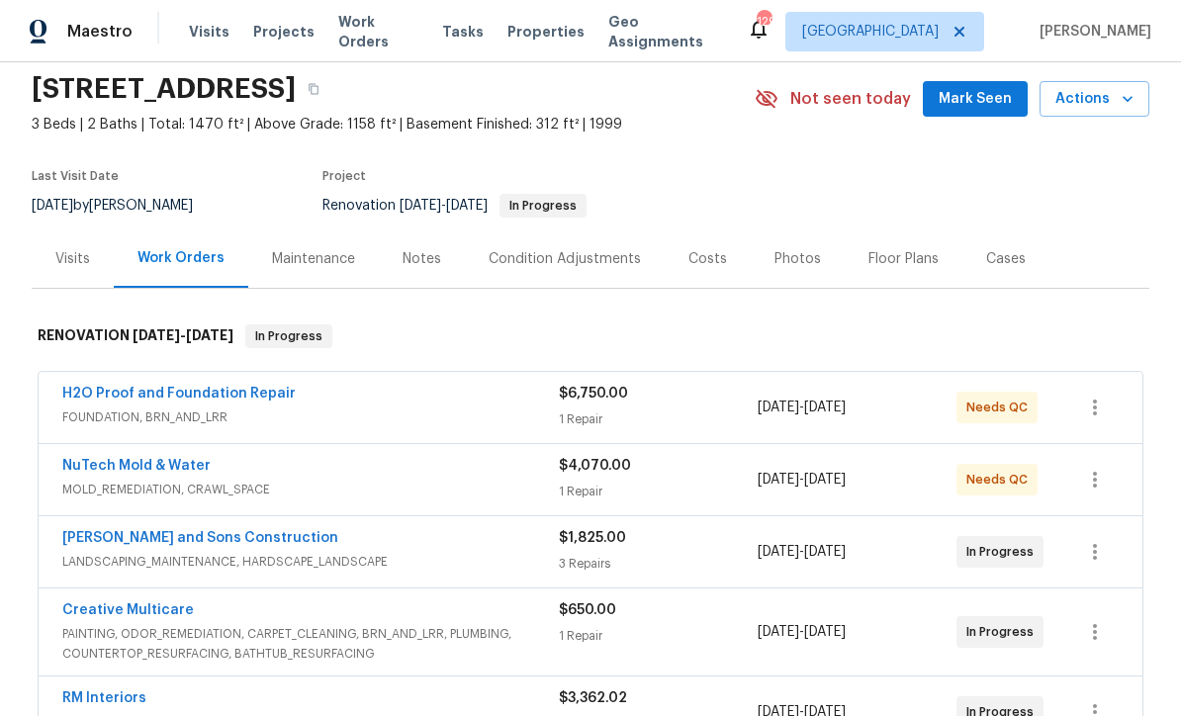
scroll to position [71, 0]
click at [140, 386] on link "H2O Proof and Foundation Repair" at bounding box center [178, 393] width 233 height 14
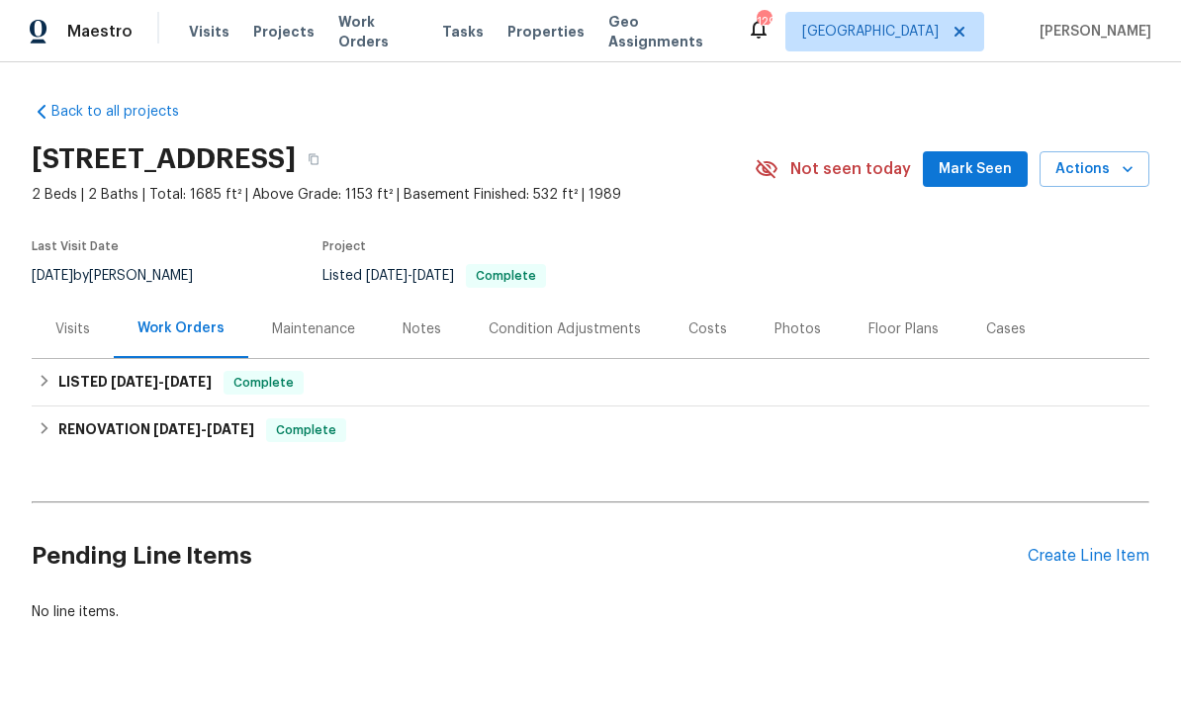
click at [781, 329] on div "Photos" at bounding box center [798, 330] width 46 height 20
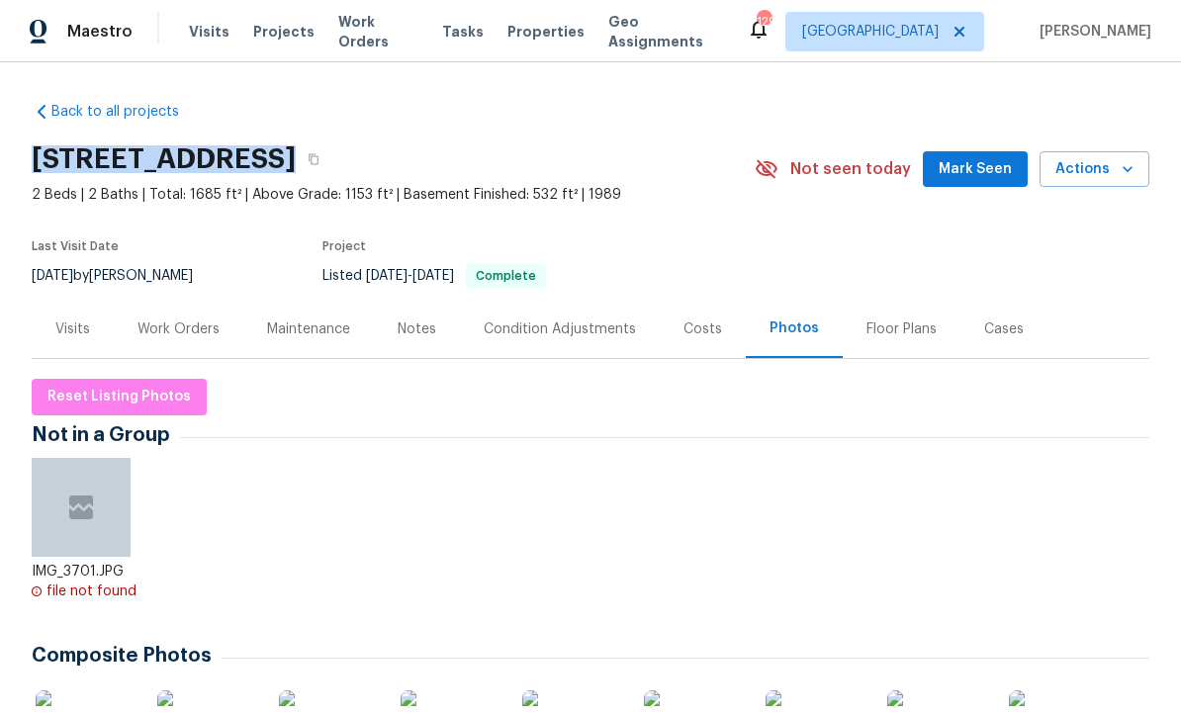
click at [666, 234] on div "Last Visit Date [DATE] by [PERSON_NAME] Project Listed [DATE] - [DATE] Complete" at bounding box center [367, 264] width 671 height 71
